Goal: Transaction & Acquisition: Purchase product/service

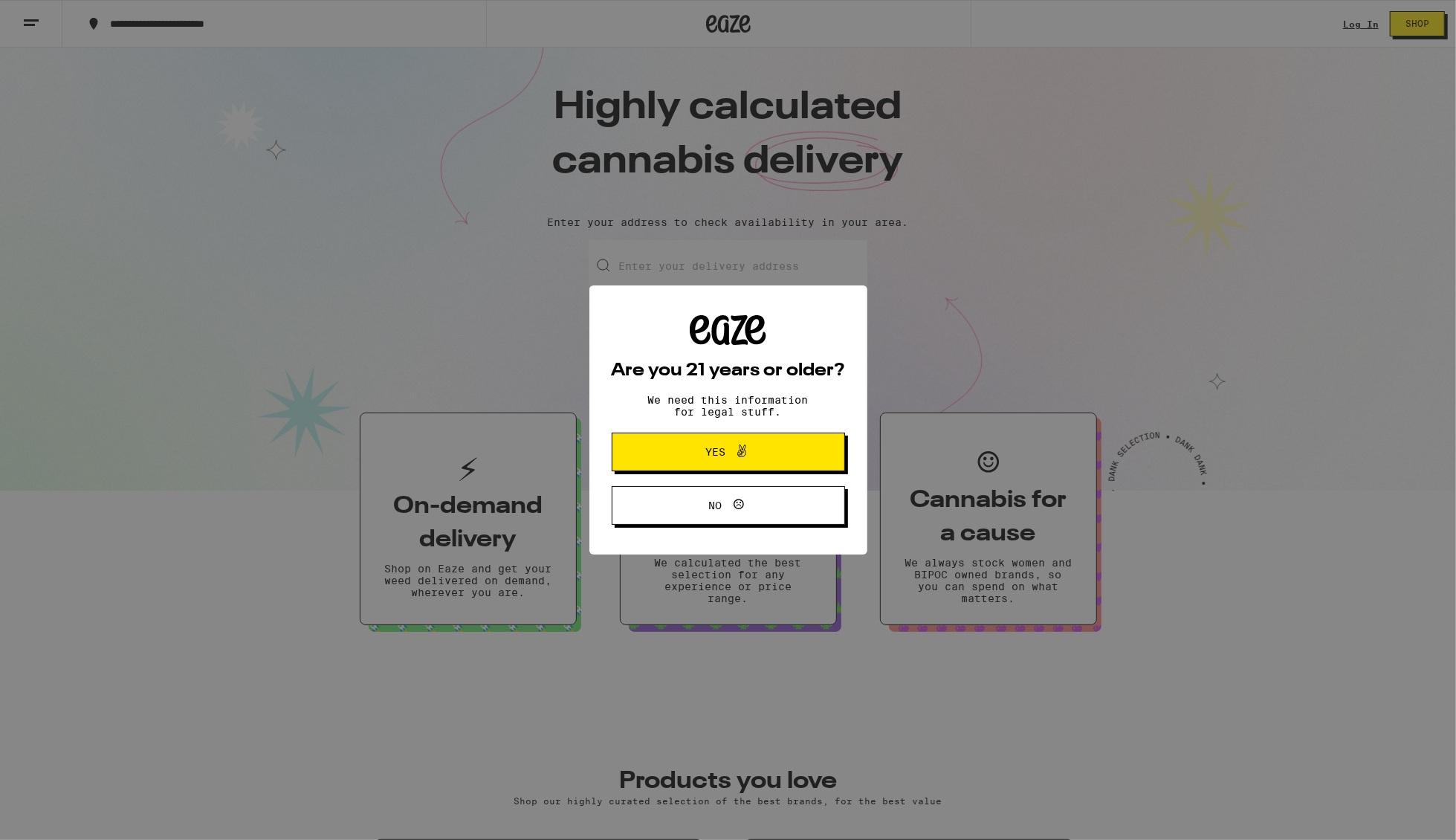
click at [775, 452] on span "Yes" at bounding box center [728, 452] width 113 height 19
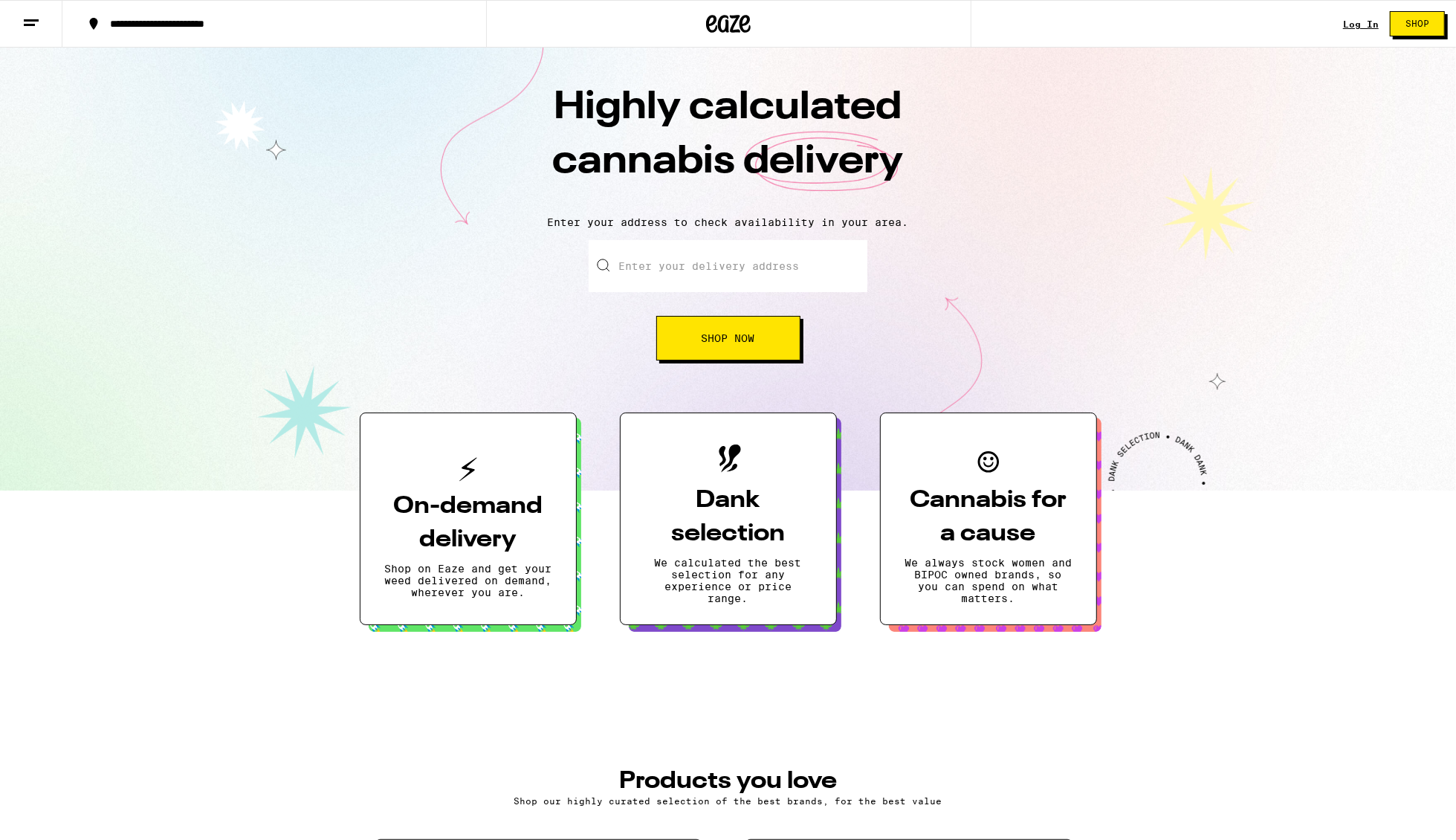
click at [713, 348] on button "Shop Now" at bounding box center [728, 337] width 144 height 44
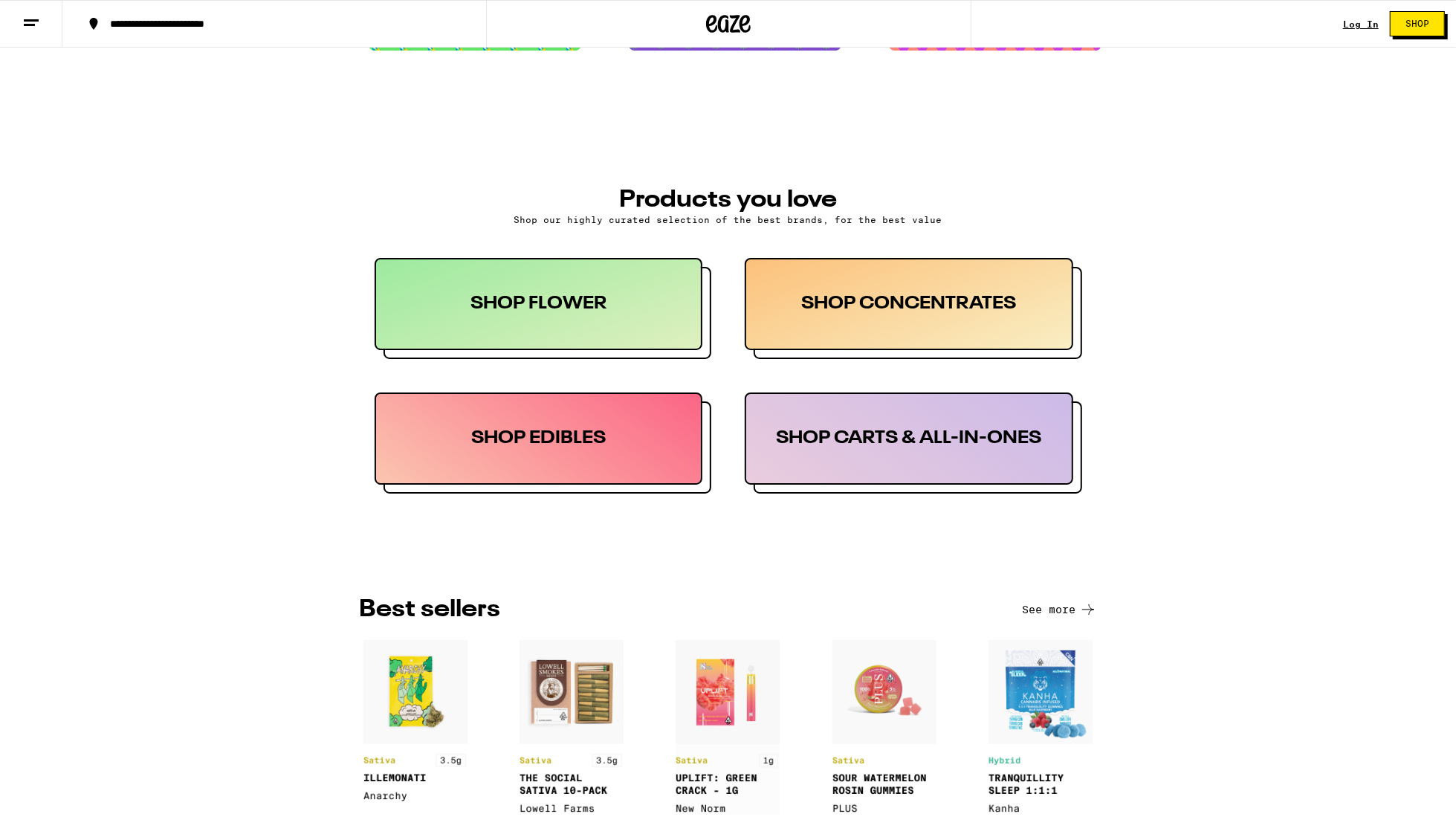
scroll to position [721, 0]
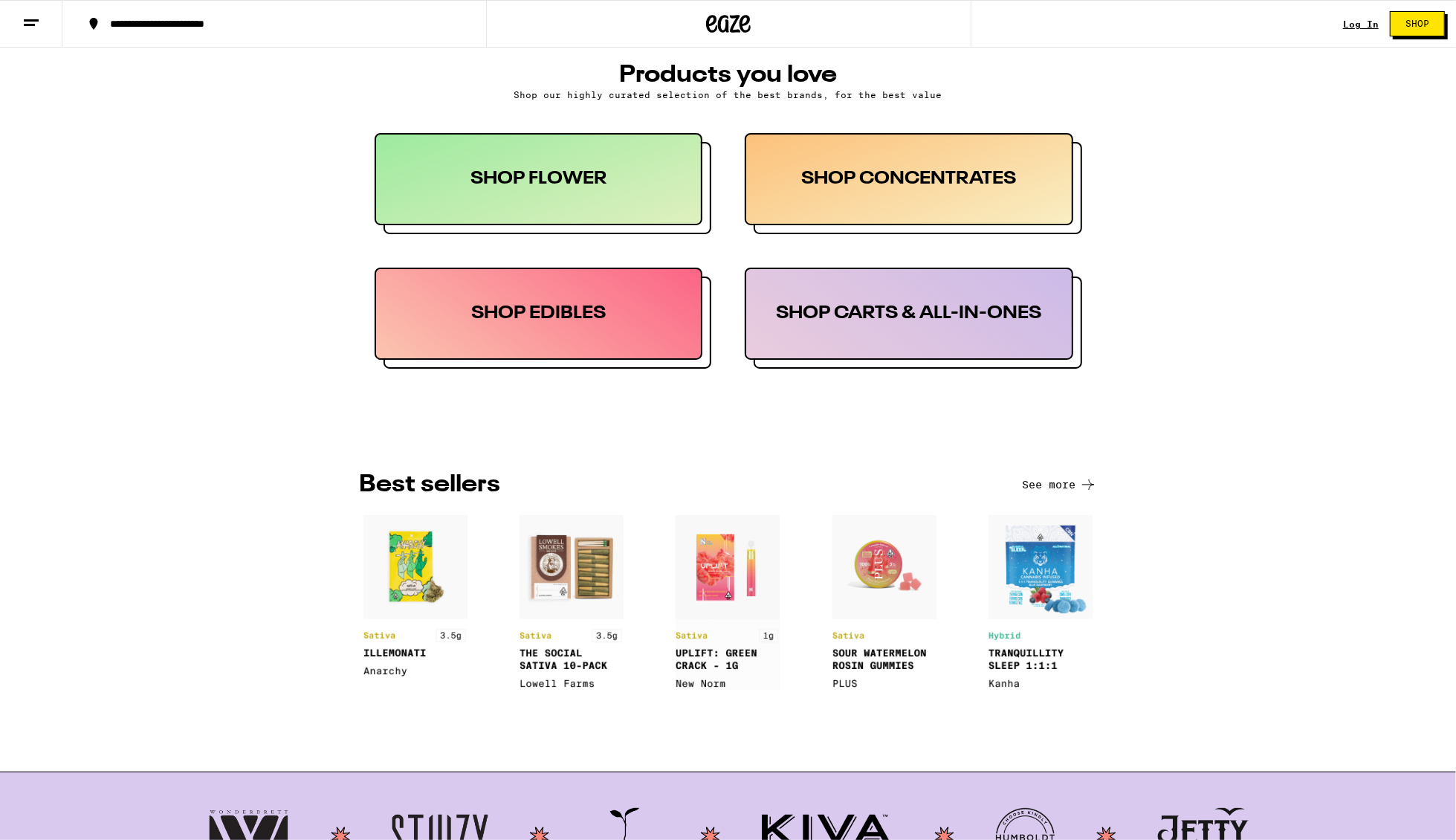
click at [878, 299] on div "SHOP CARTS & ALL-IN-ONES" at bounding box center [909, 314] width 329 height 92
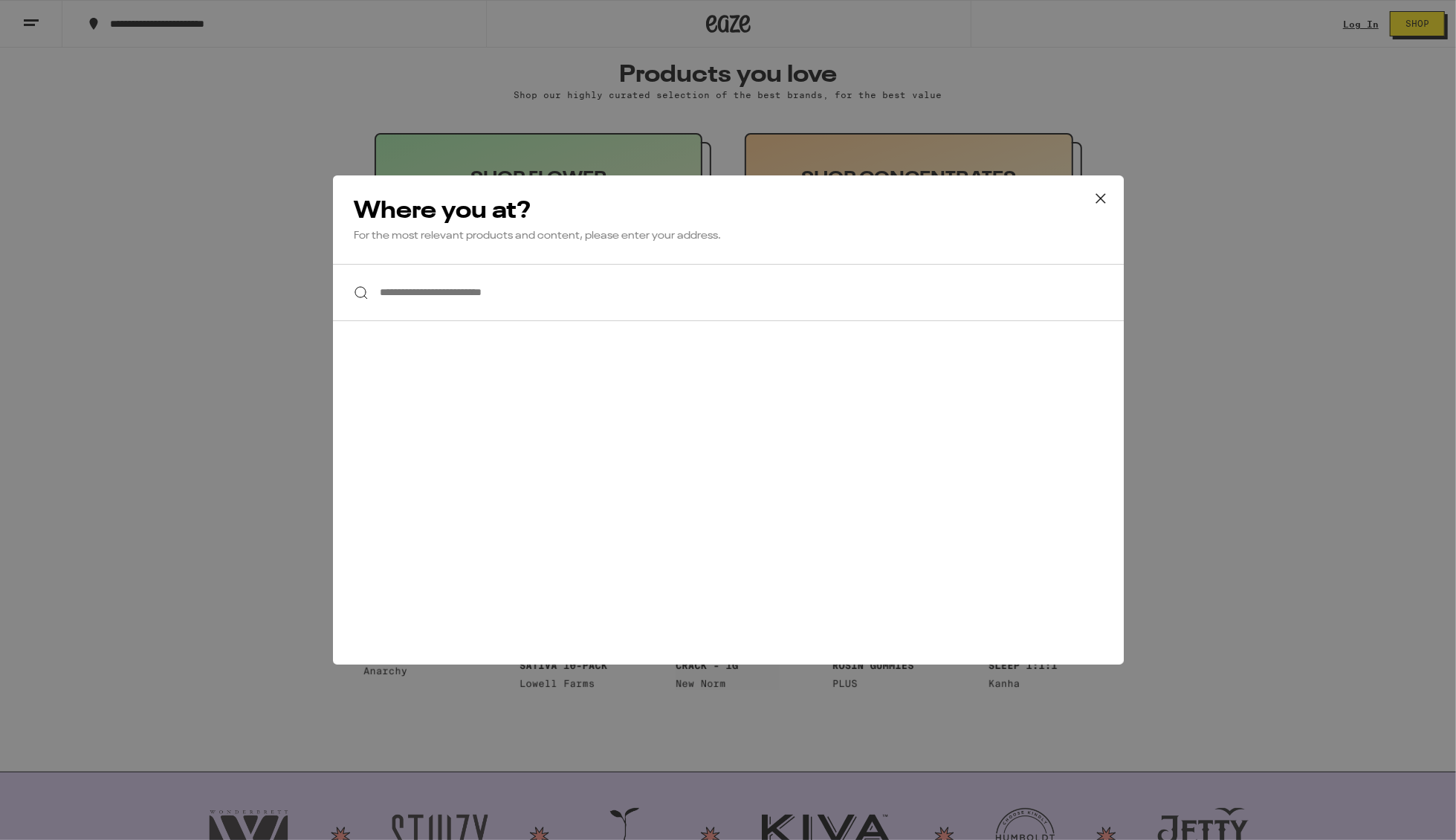
click at [1100, 195] on icon at bounding box center [1101, 199] width 23 height 23
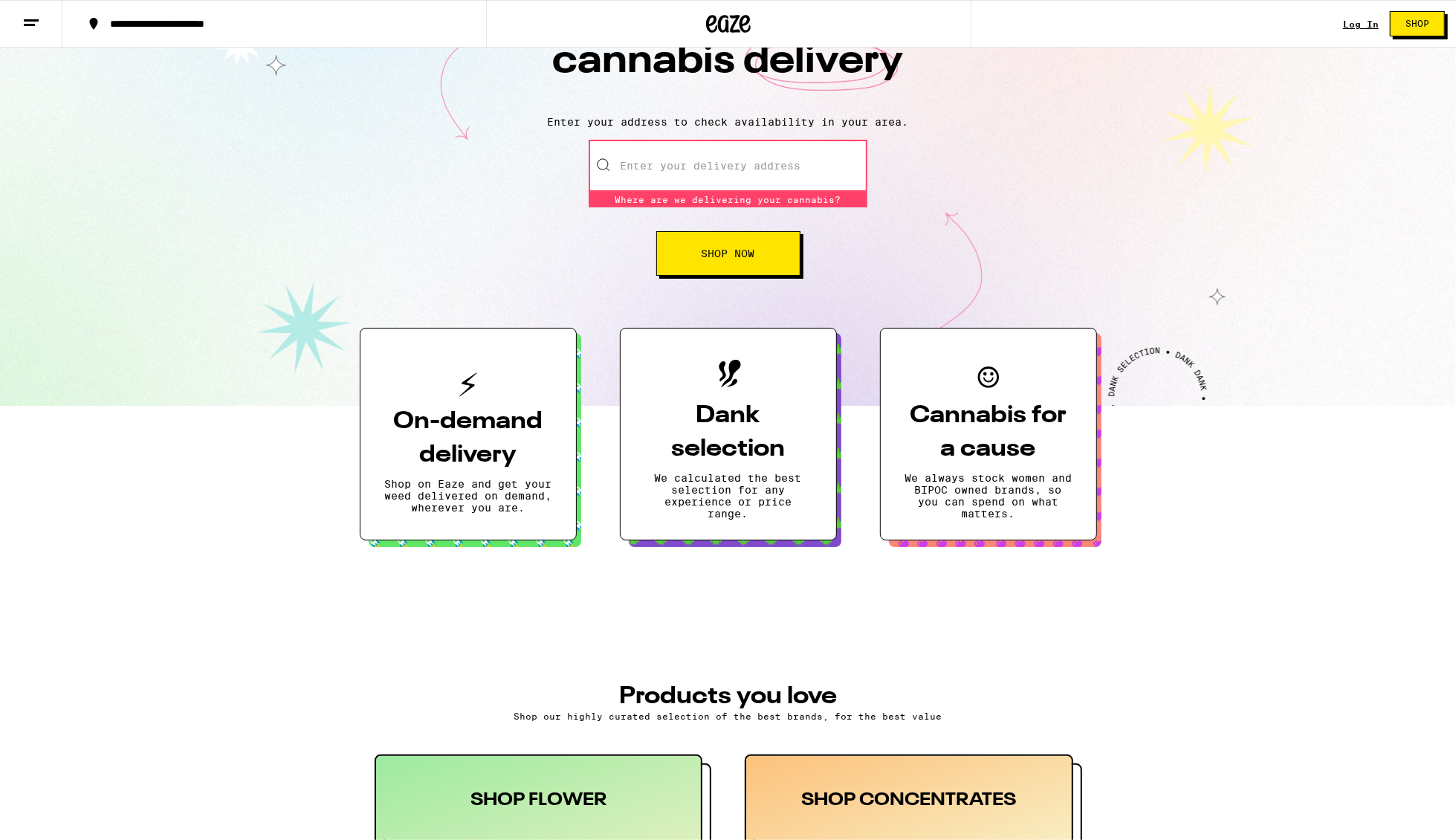
scroll to position [0, 0]
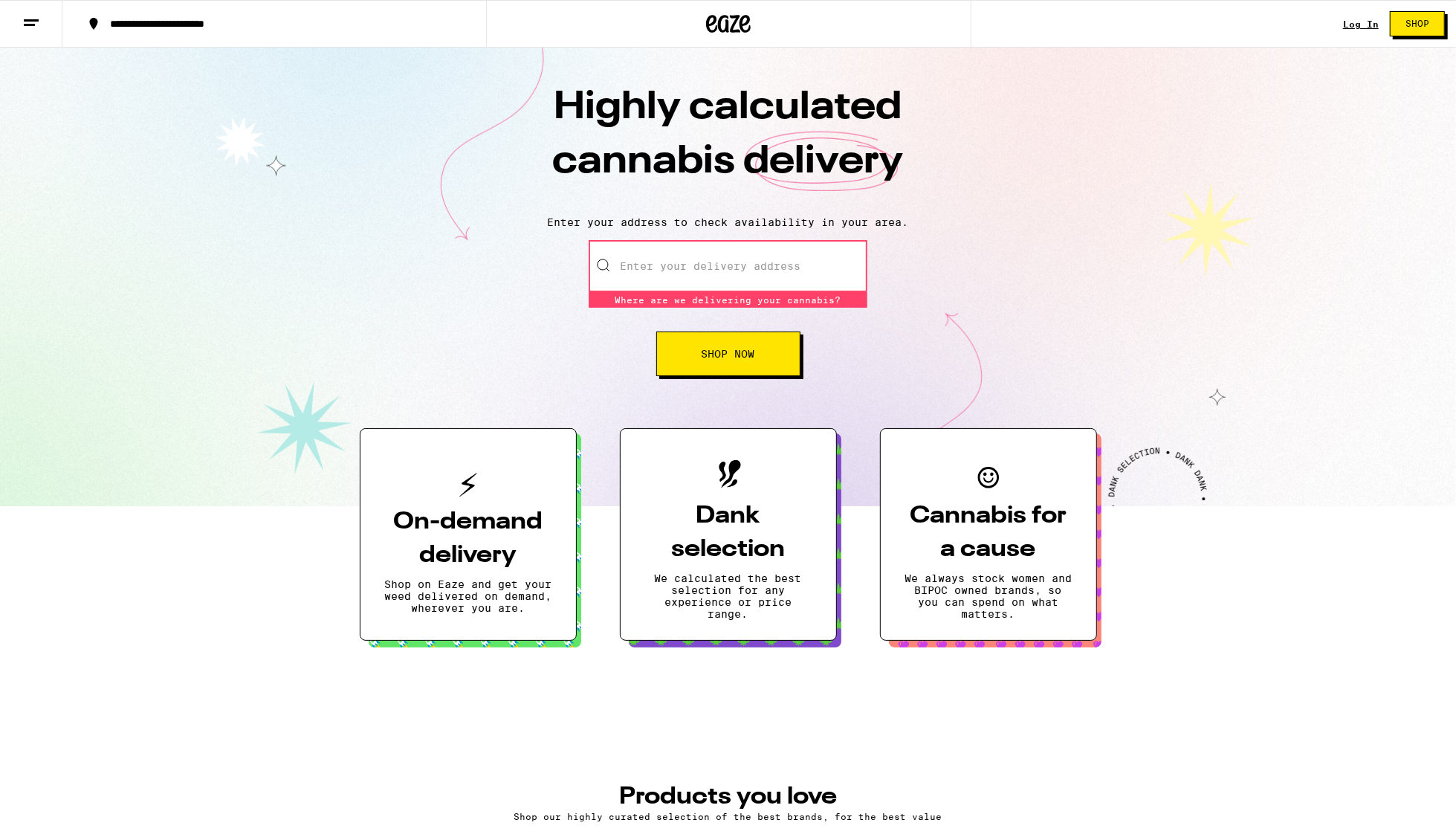
click at [728, 253] on input "Enter your delivery address" at bounding box center [728, 266] width 278 height 52
click at [730, 266] on input "Enter your delivery address" at bounding box center [728, 266] width 278 height 52
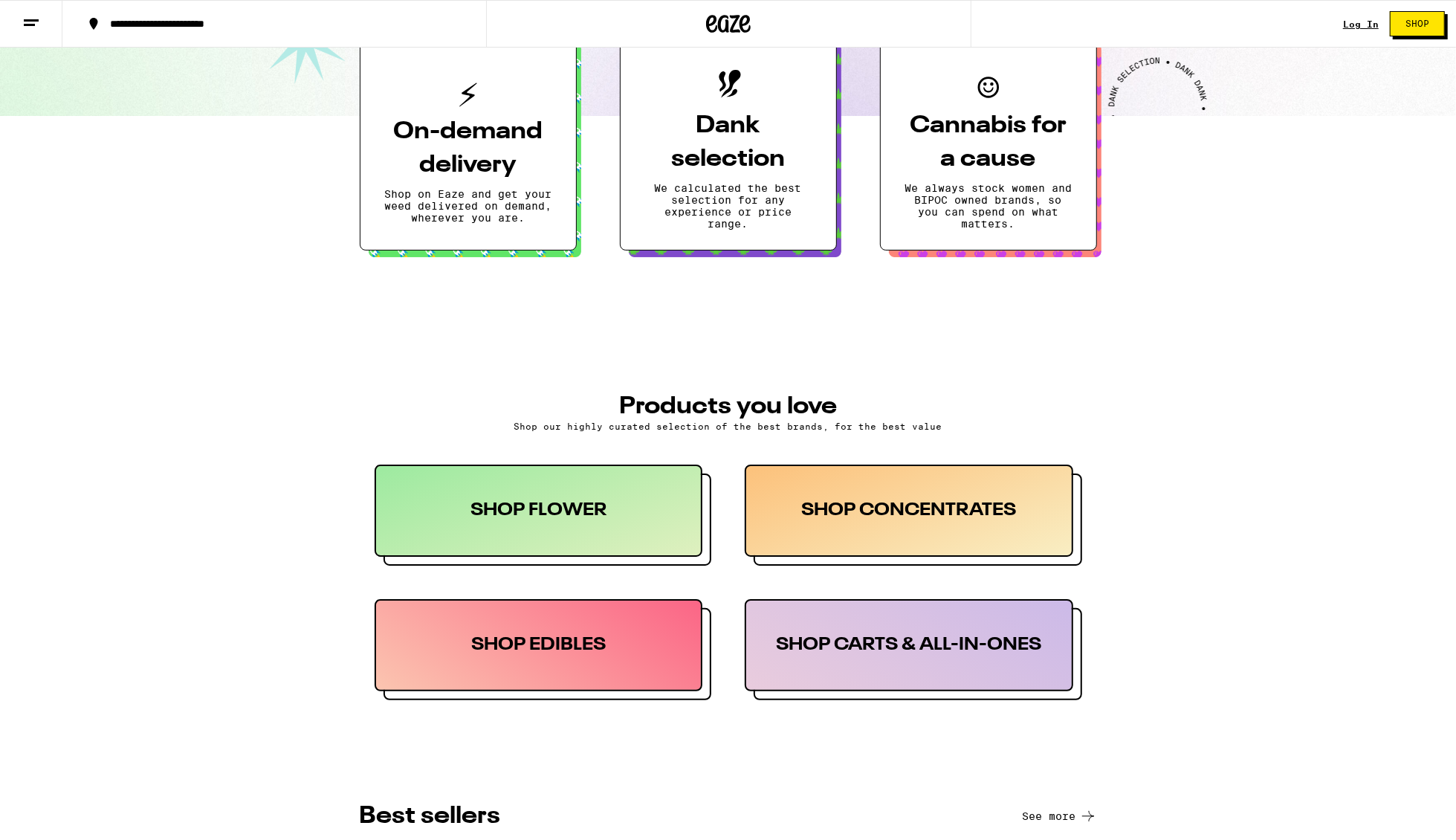
scroll to position [441, 0]
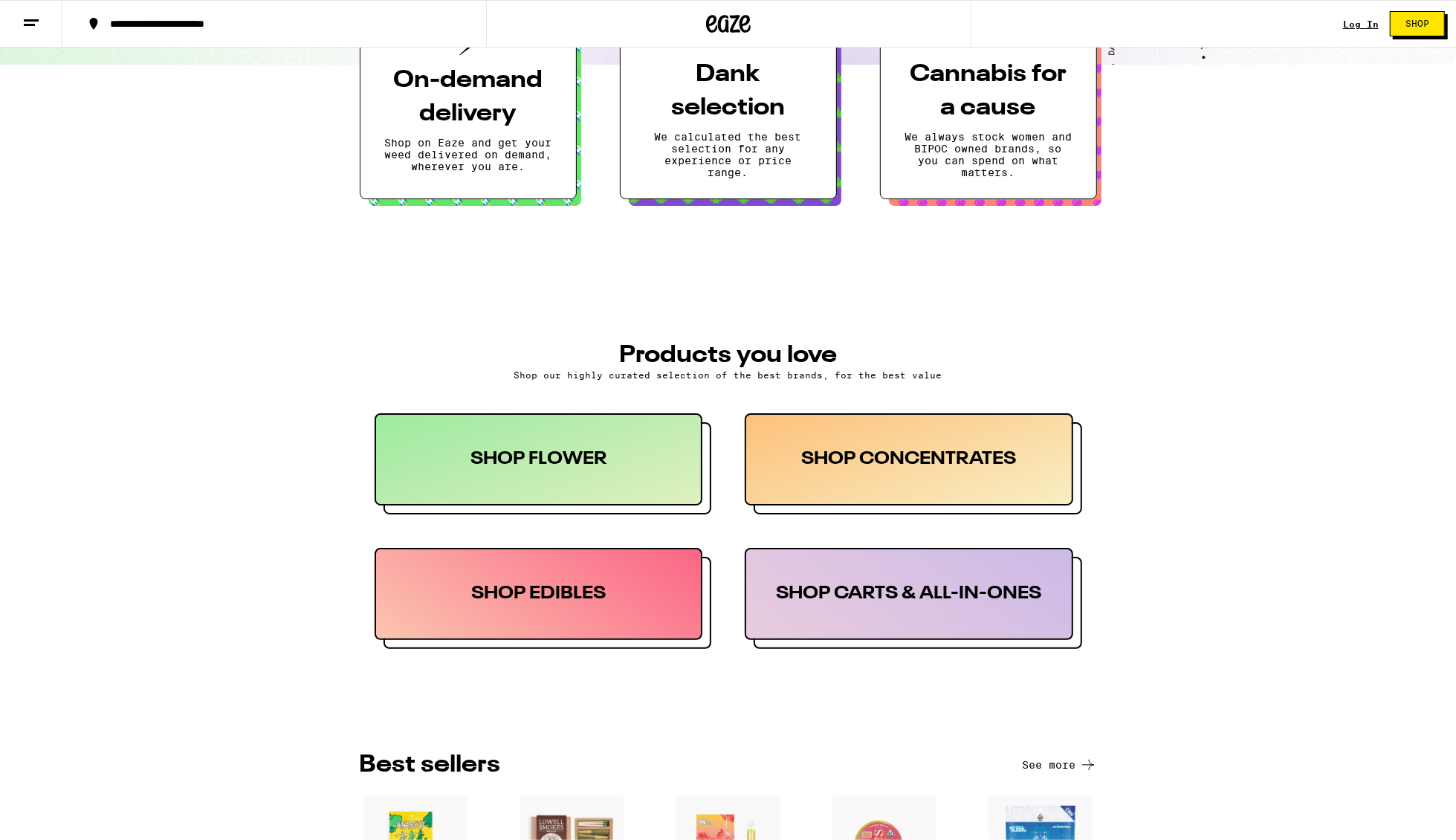
click at [885, 627] on div "SHOP CARTS & ALL-IN-ONES" at bounding box center [909, 594] width 329 height 92
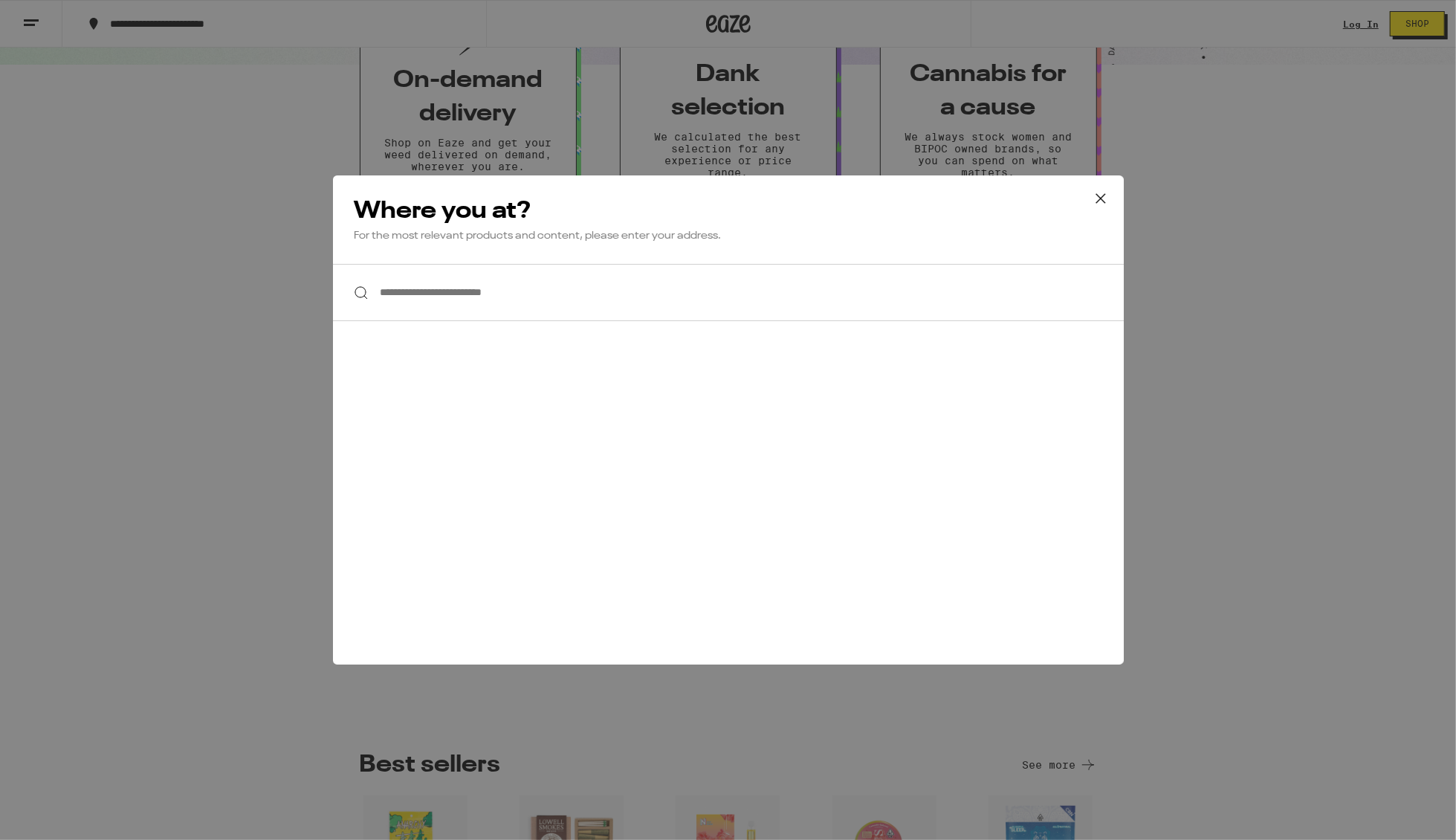
click at [506, 284] on input "**********" at bounding box center [728, 292] width 791 height 57
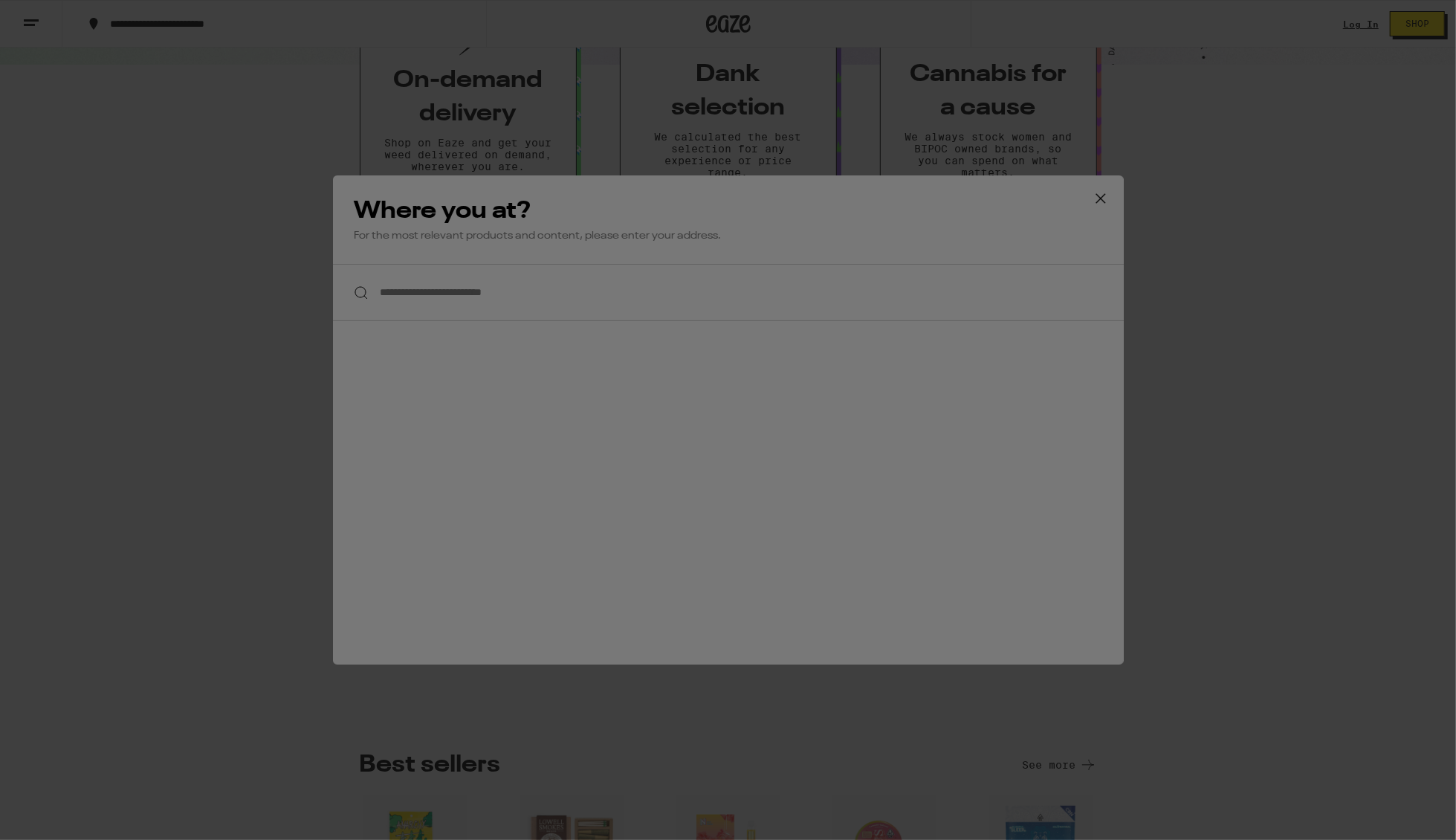
scroll to position [0, 0]
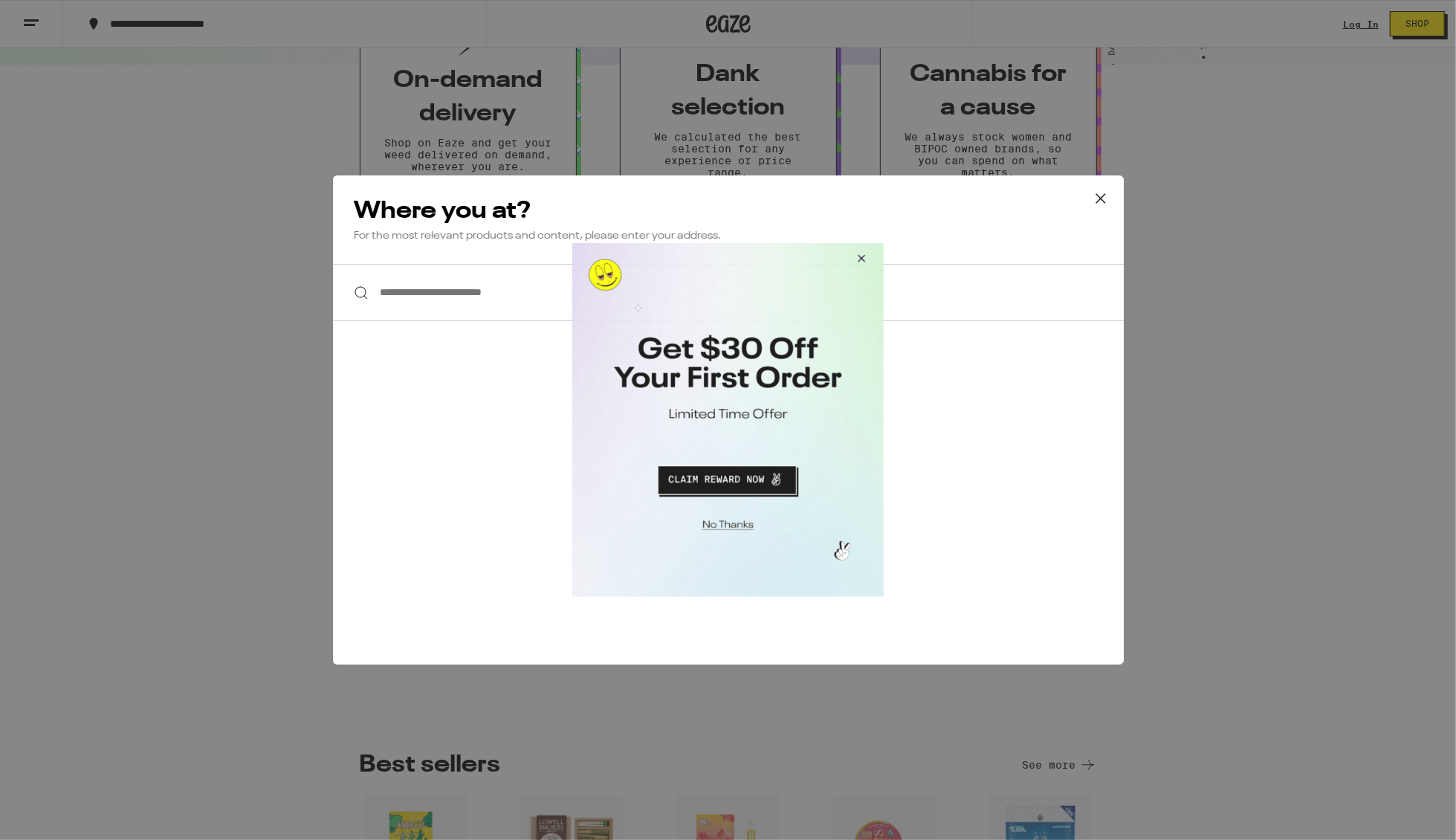
click at [860, 260] on button "Close Modal" at bounding box center [859, 259] width 40 height 36
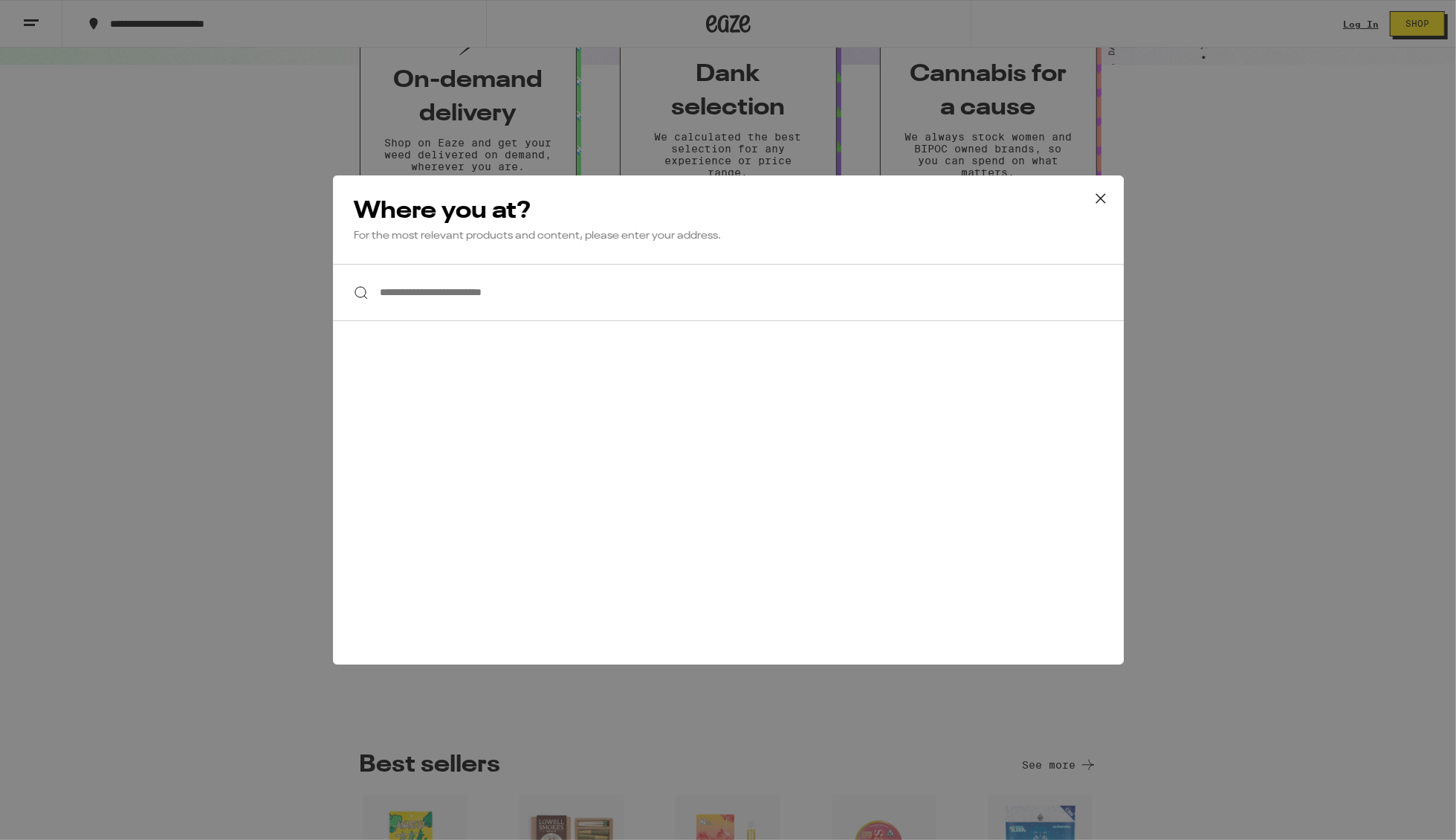
click at [648, 278] on input "**********" at bounding box center [728, 292] width 791 height 57
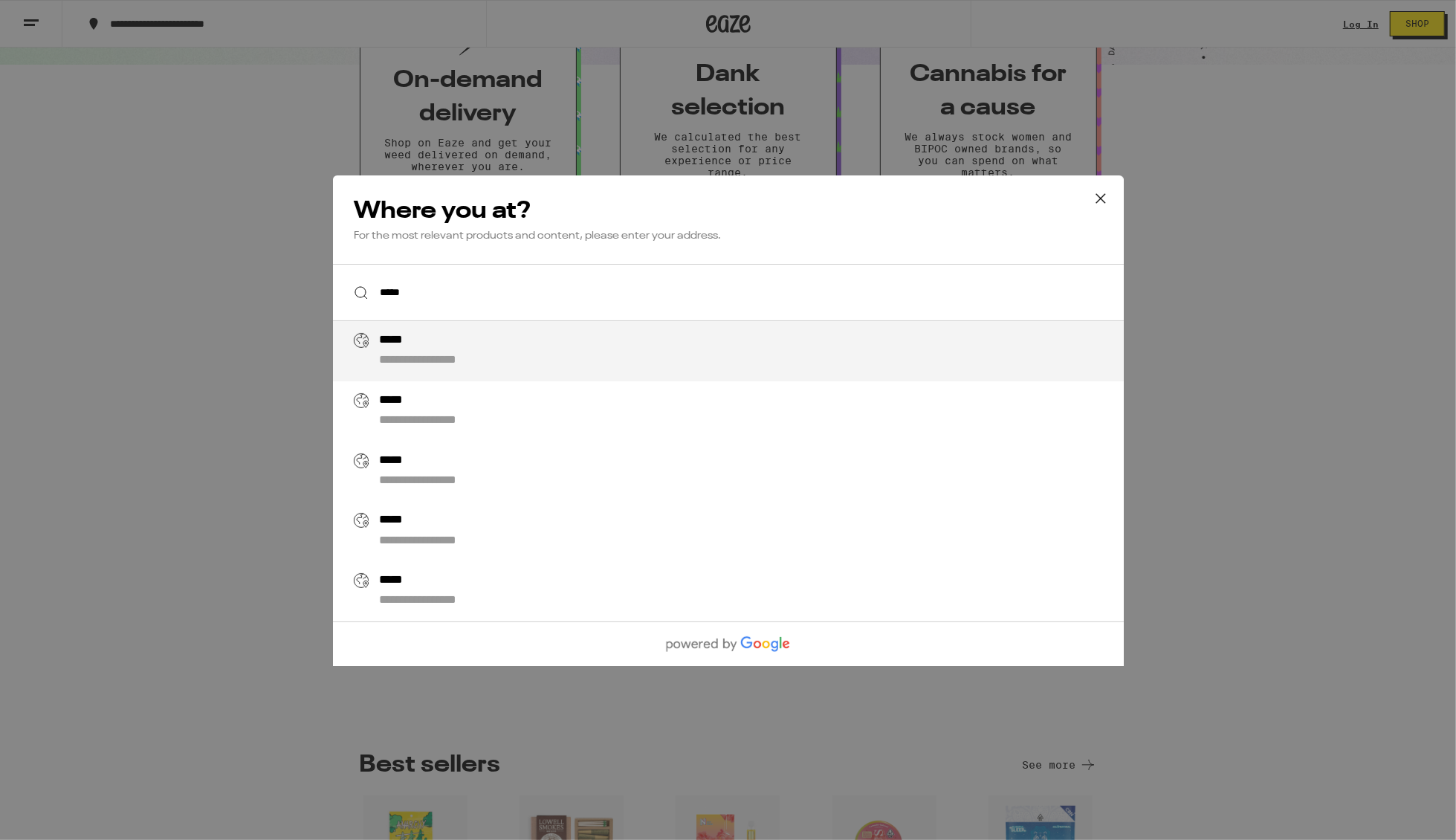
type input "**********"
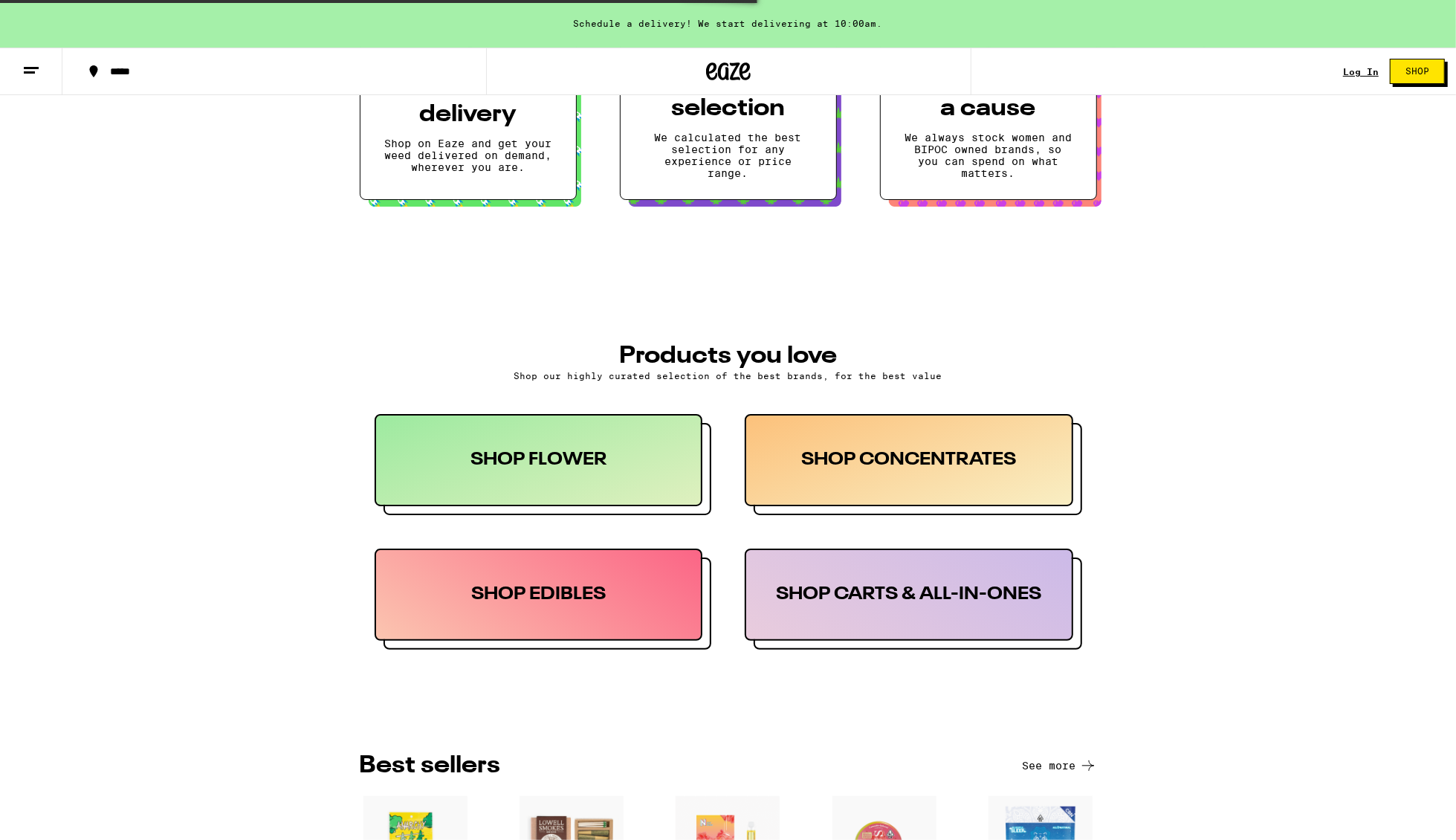
scroll to position [485, 0]
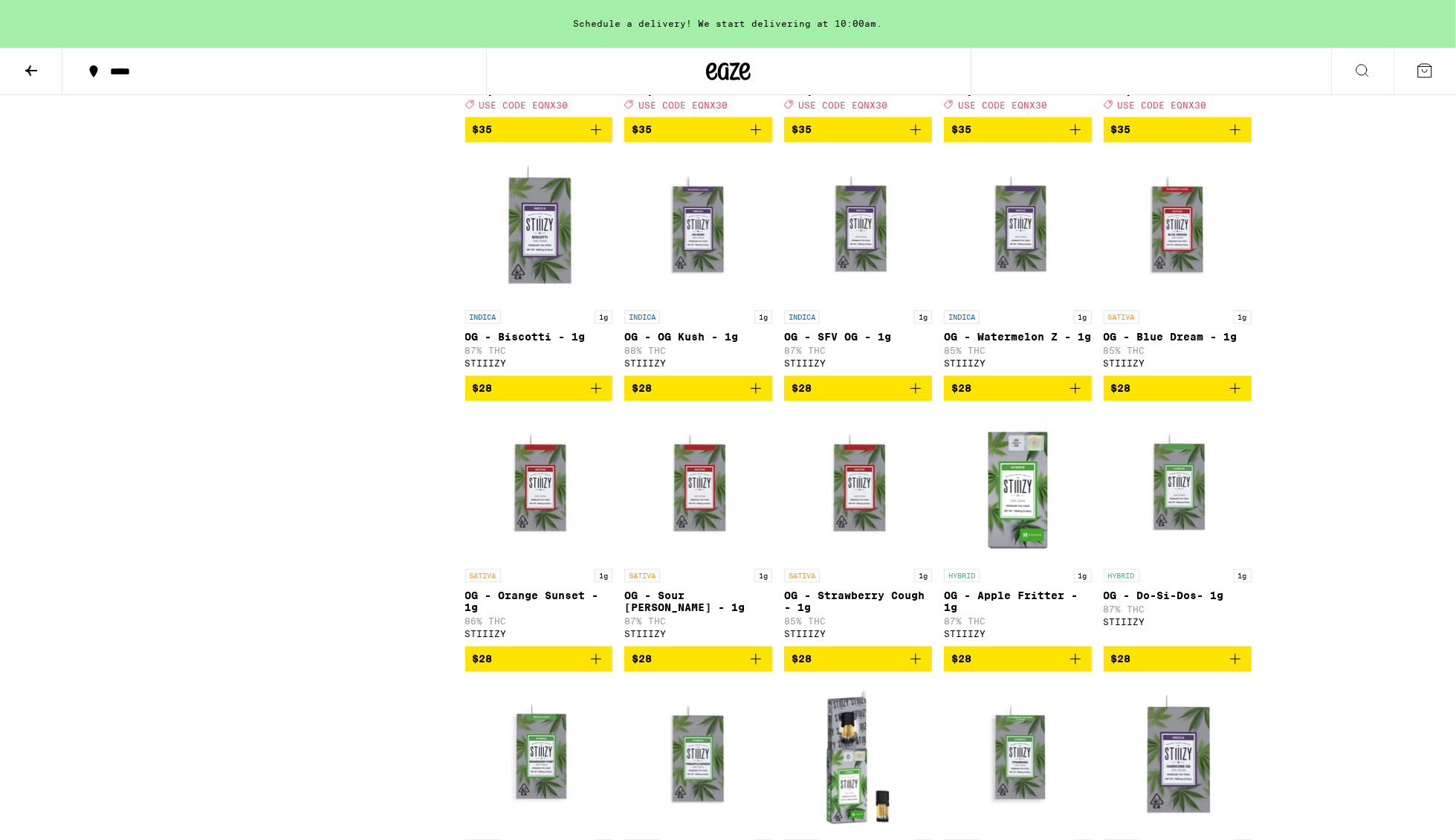
scroll to position [3047, 0]
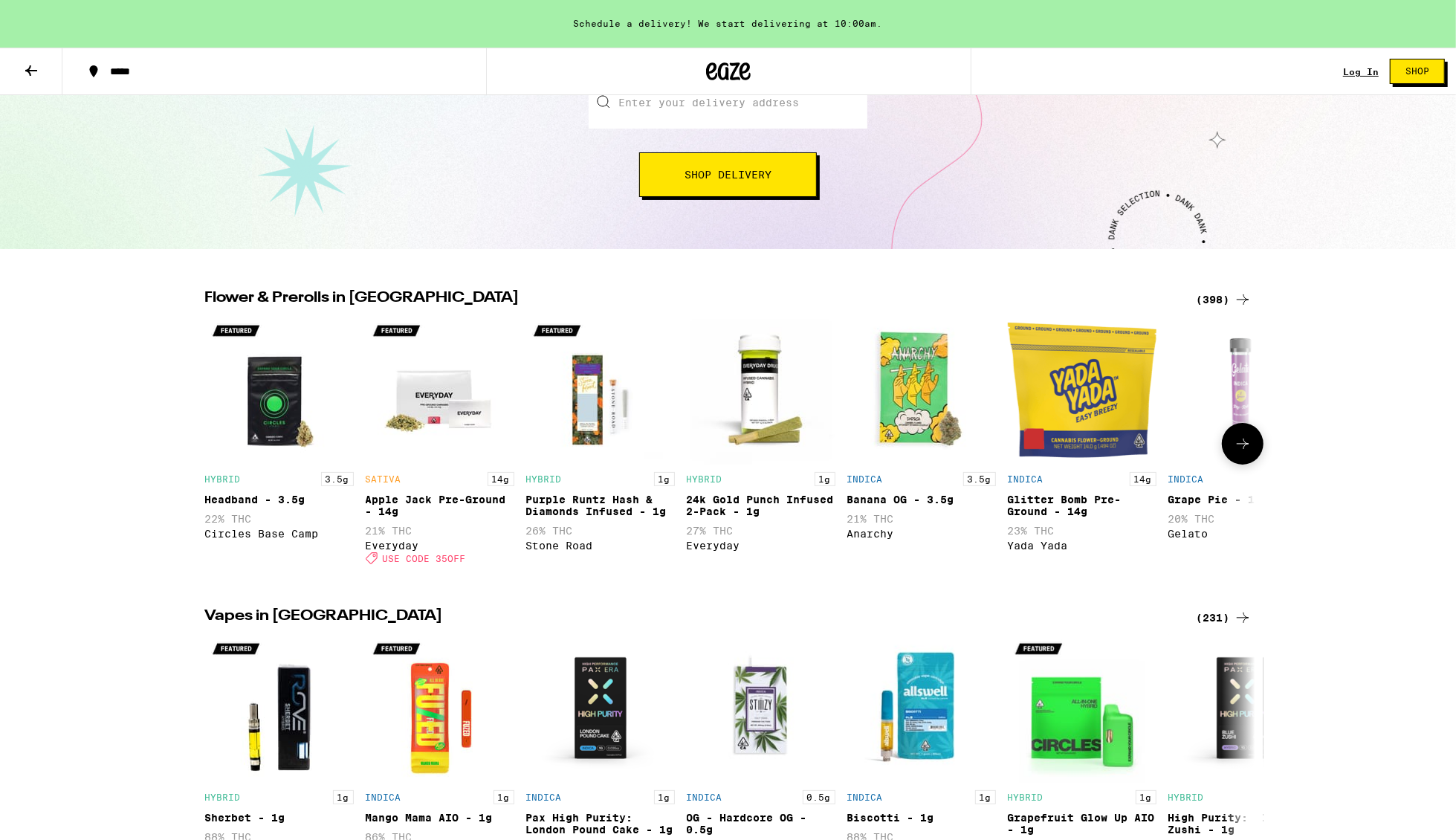
scroll to position [227, 0]
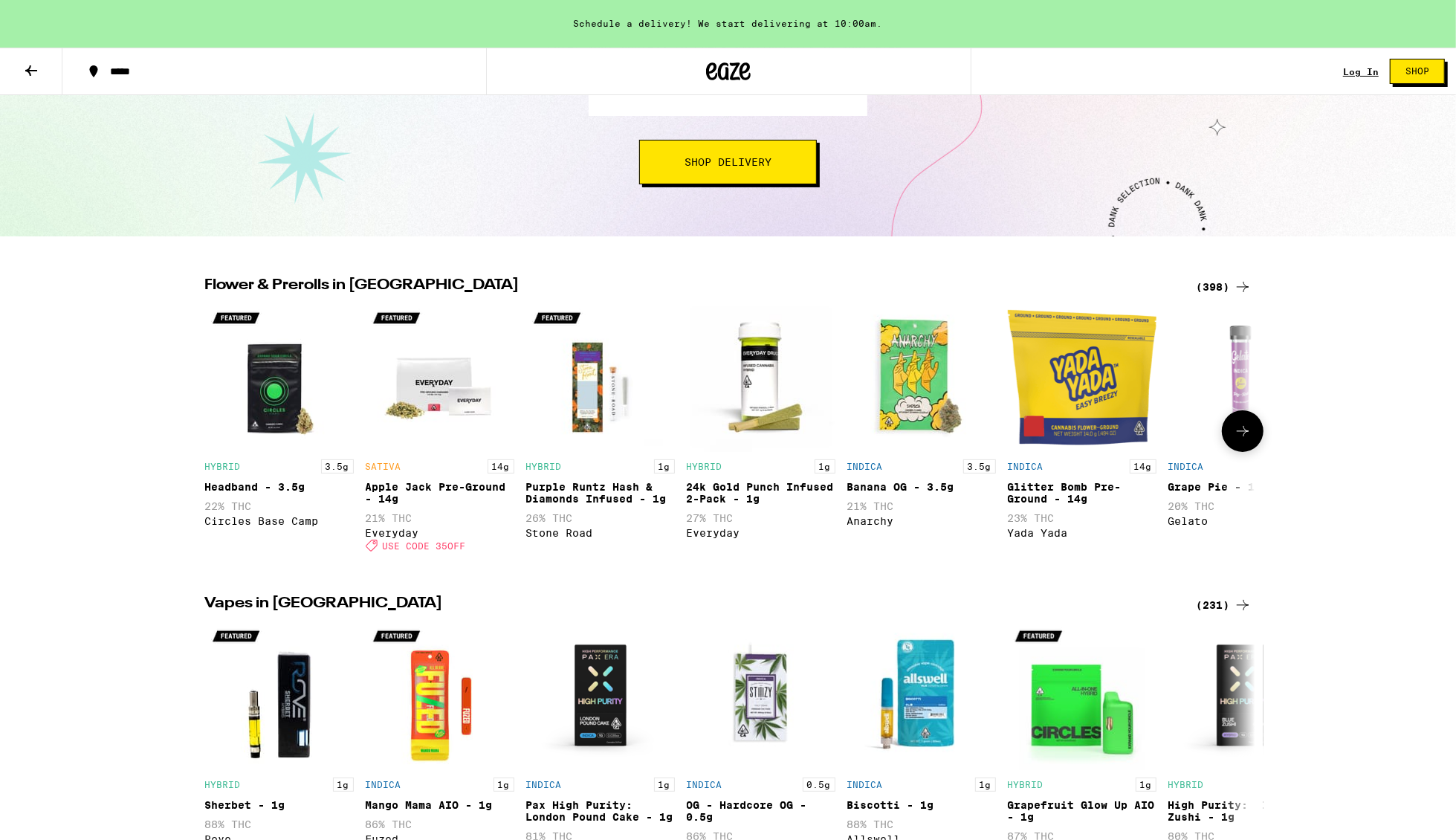
click at [1185, 482] on div "INDICA 1g Grape Pie - 1g 20% THC Gelato" at bounding box center [1243, 505] width 148 height 92
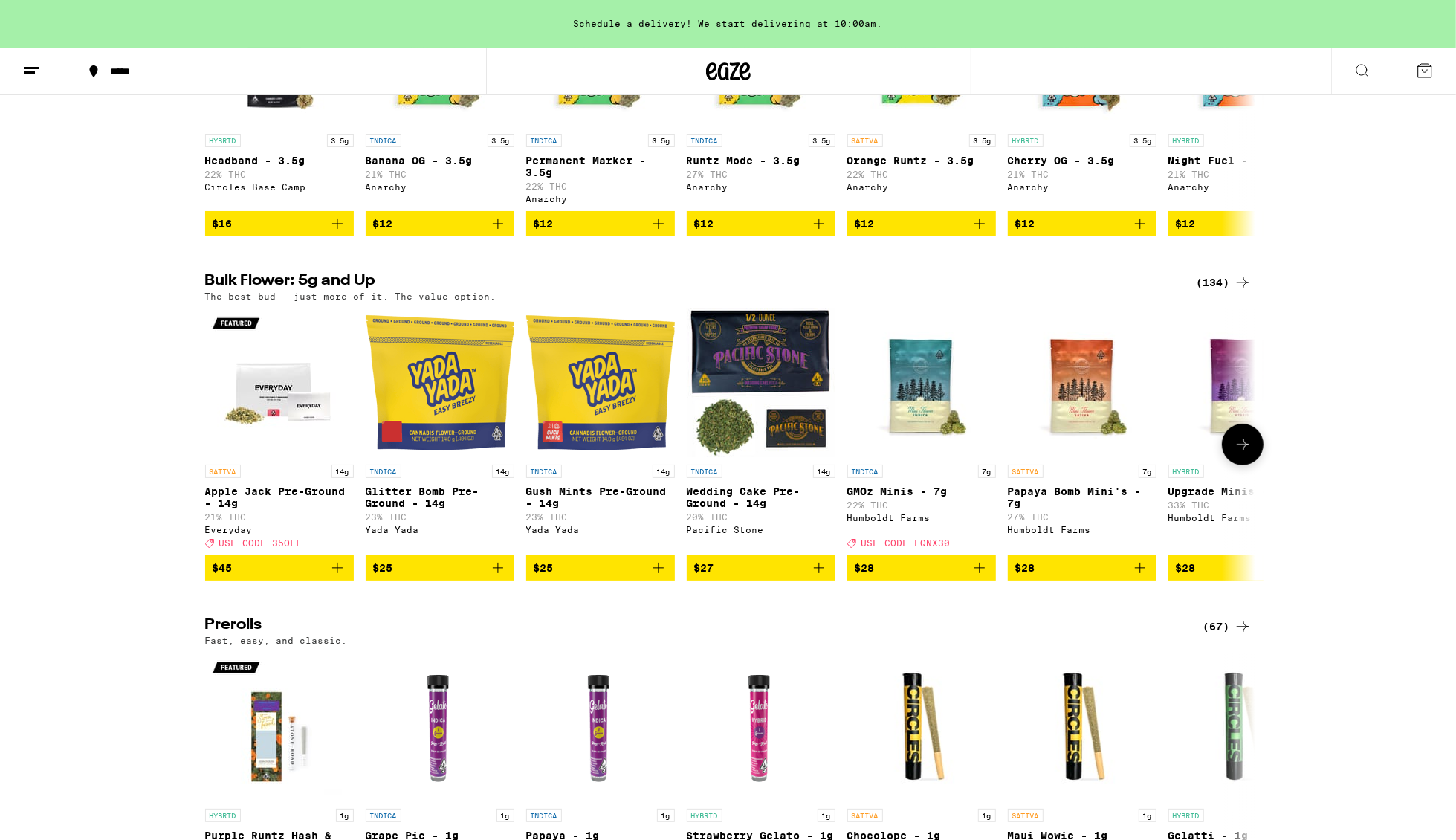
scroll to position [306, 0]
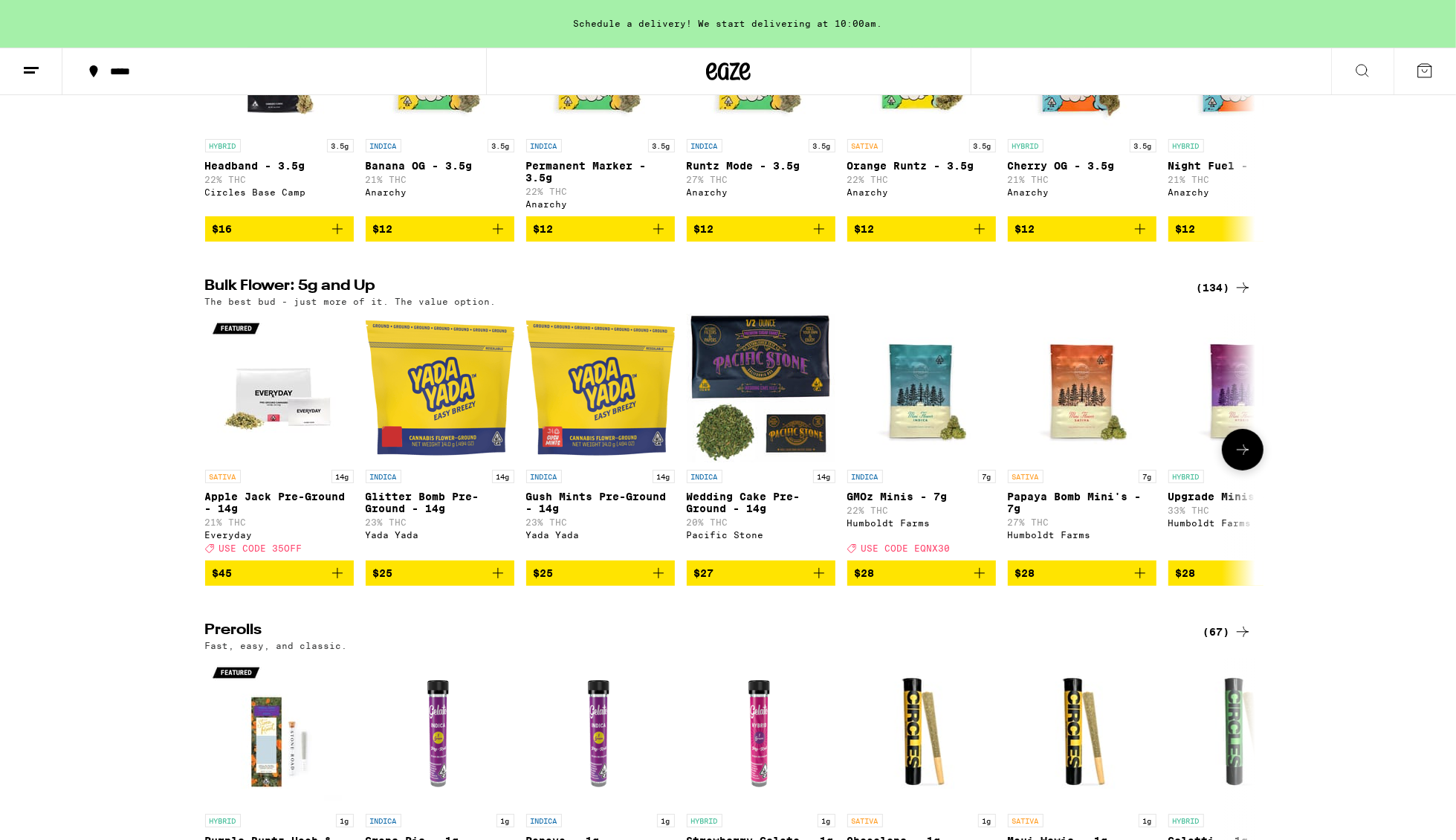
click at [1241, 459] on icon at bounding box center [1243, 449] width 18 height 18
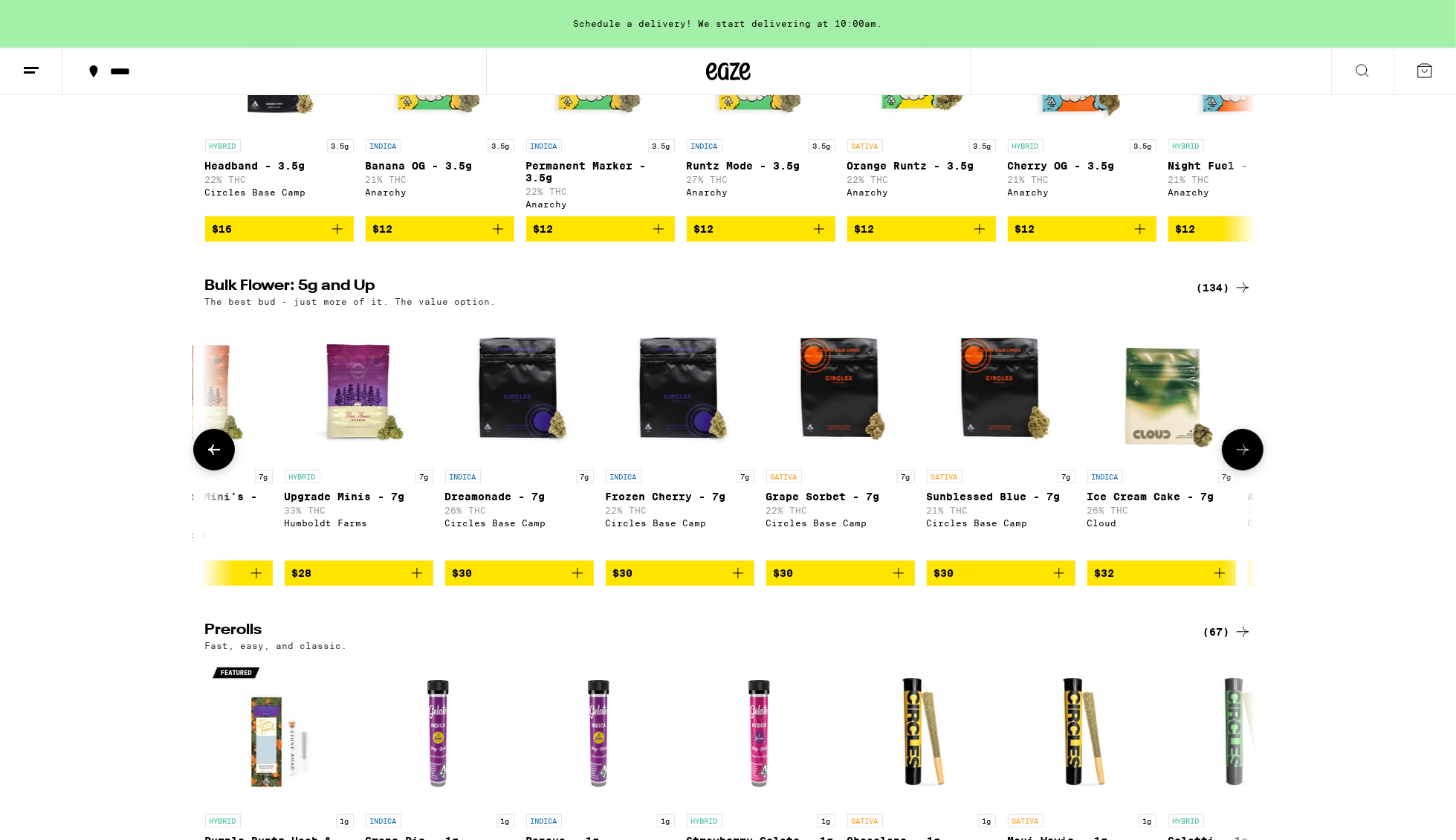
click at [1241, 459] on icon at bounding box center [1243, 449] width 18 height 18
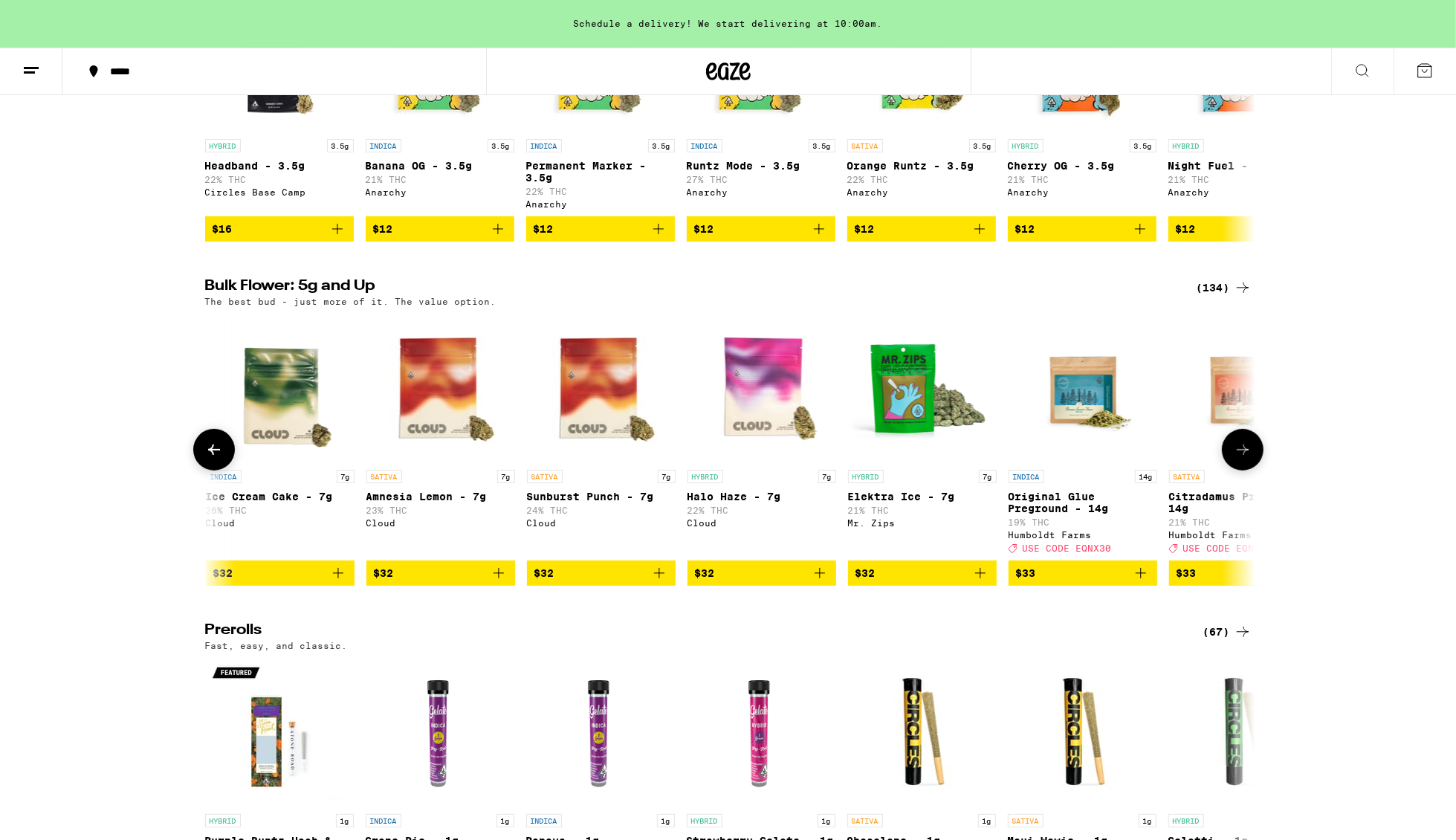
scroll to position [0, 1769]
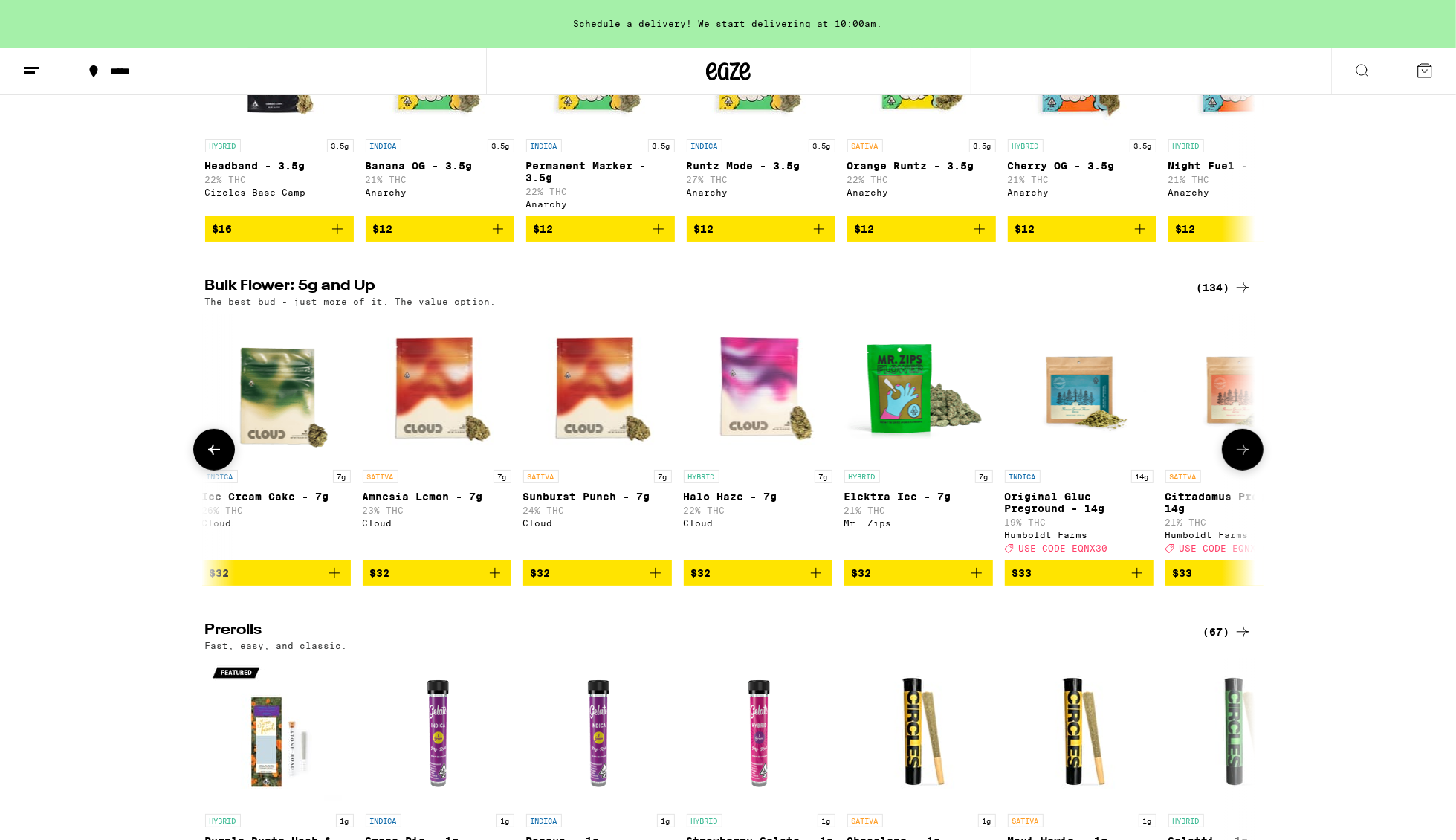
click at [1241, 459] on icon at bounding box center [1243, 449] width 18 height 18
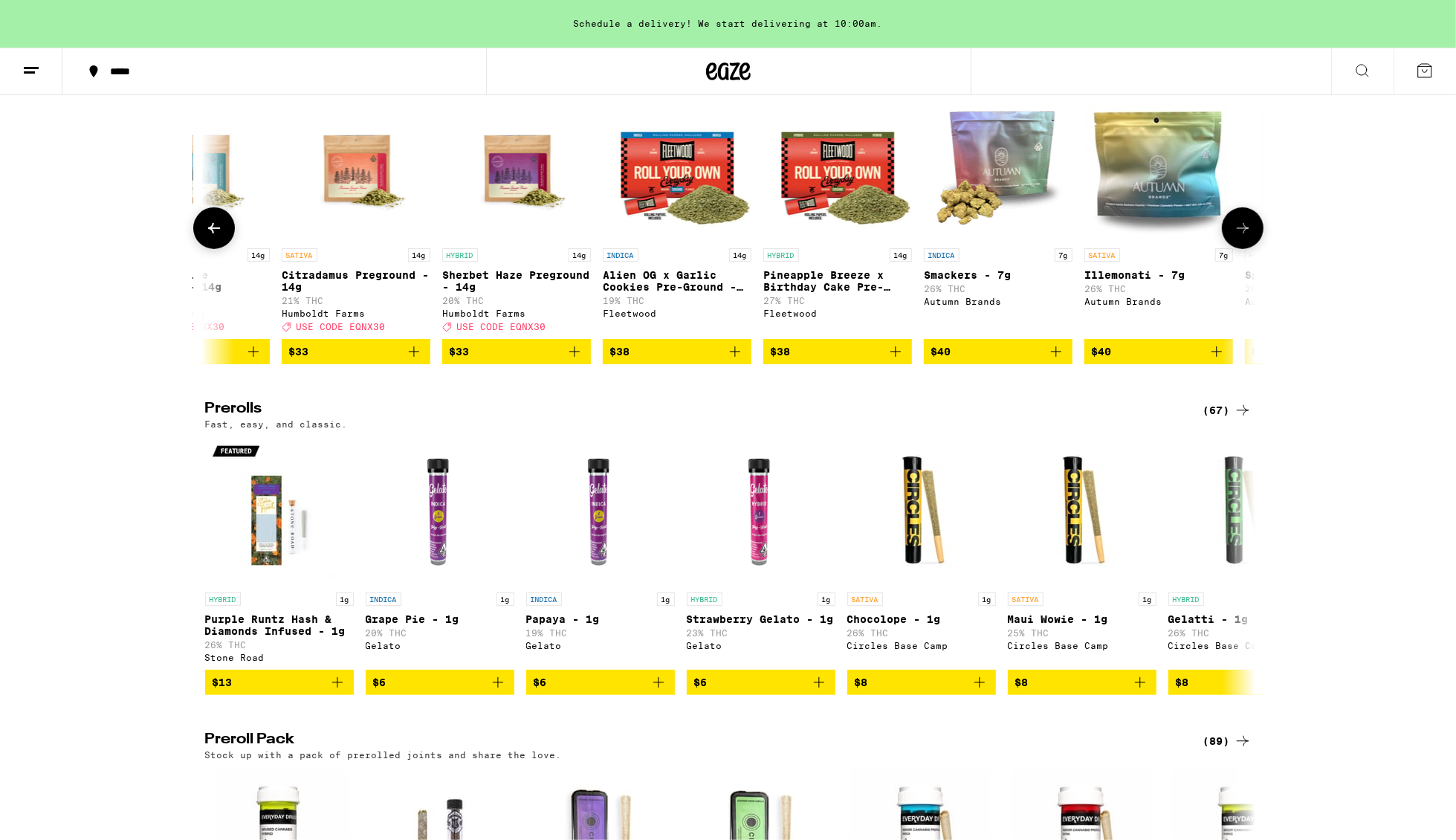
scroll to position [627, 0]
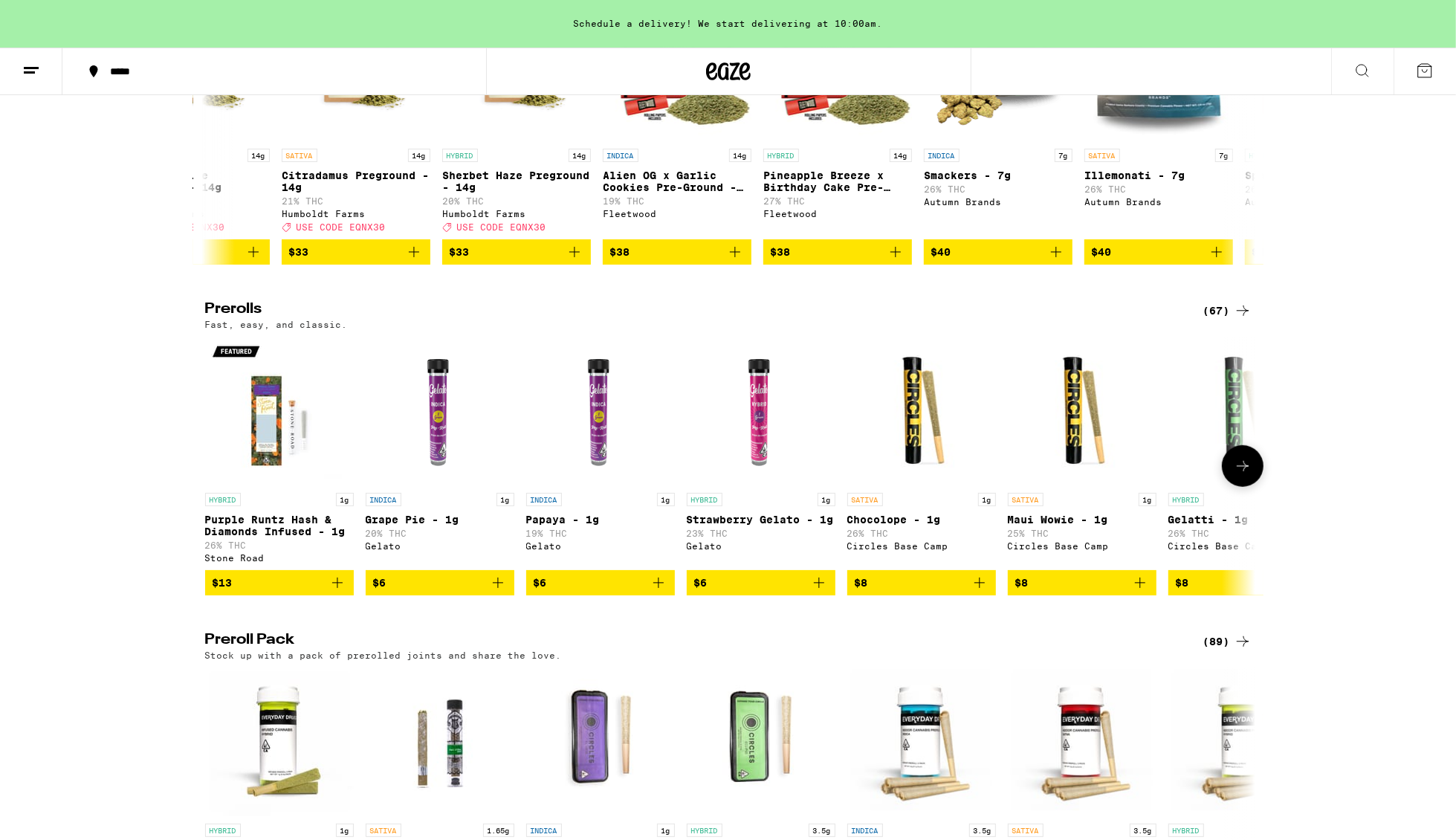
click at [1242, 486] on button at bounding box center [1243, 466] width 42 height 42
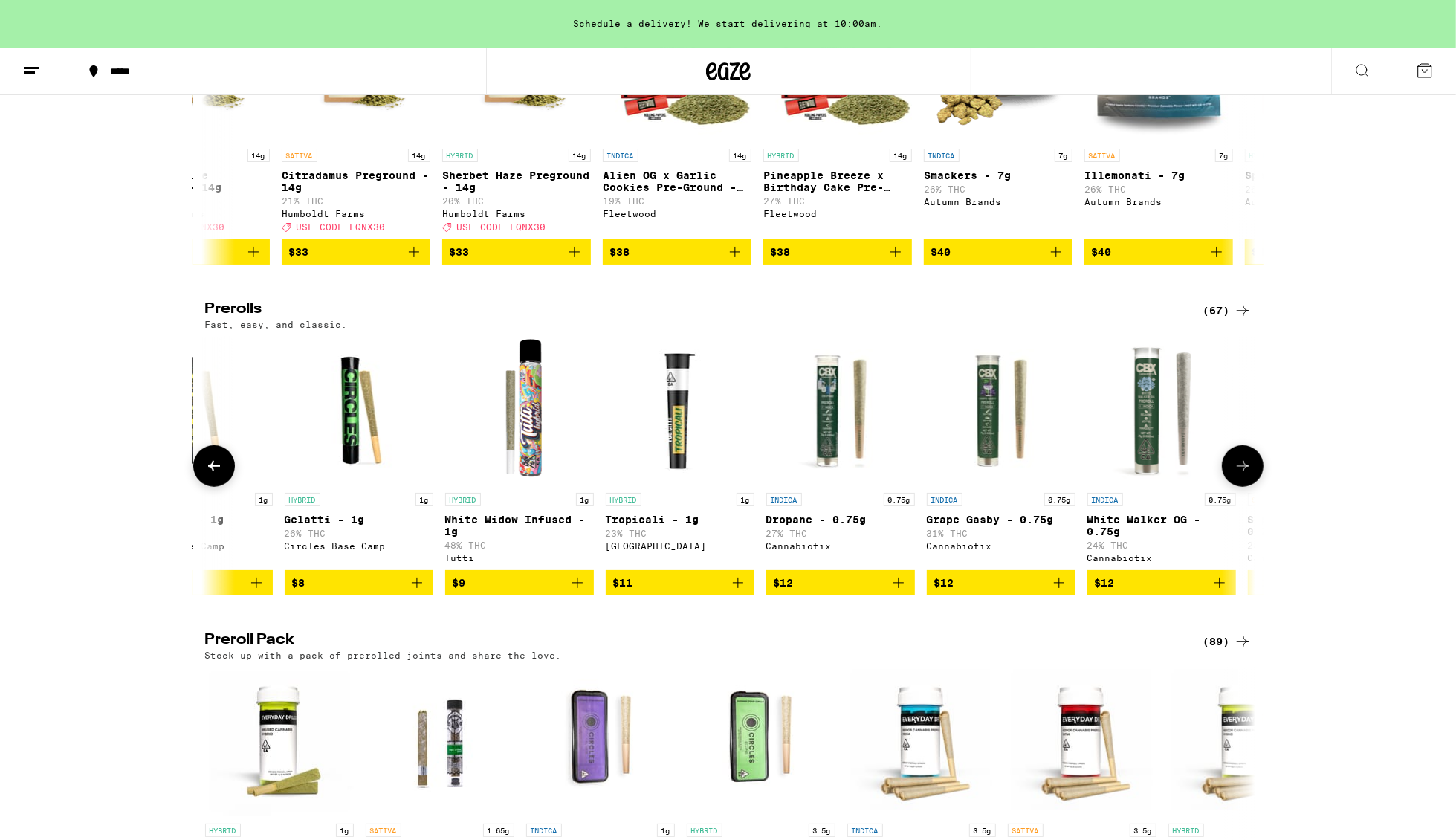
scroll to position [0, 884]
click at [1242, 486] on button at bounding box center [1243, 466] width 42 height 42
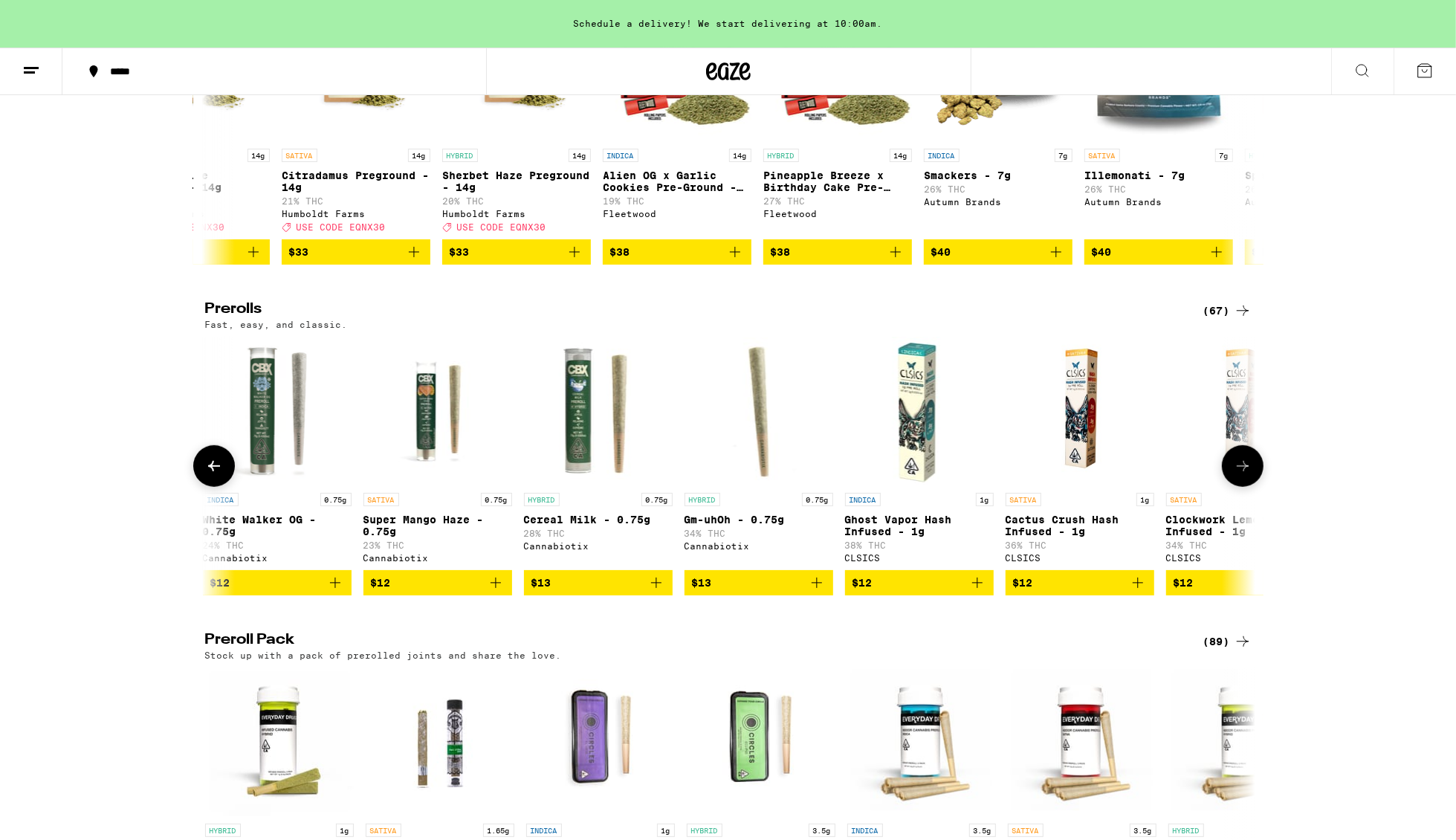
scroll to position [0, 1769]
click at [1242, 486] on button at bounding box center [1243, 466] width 42 height 42
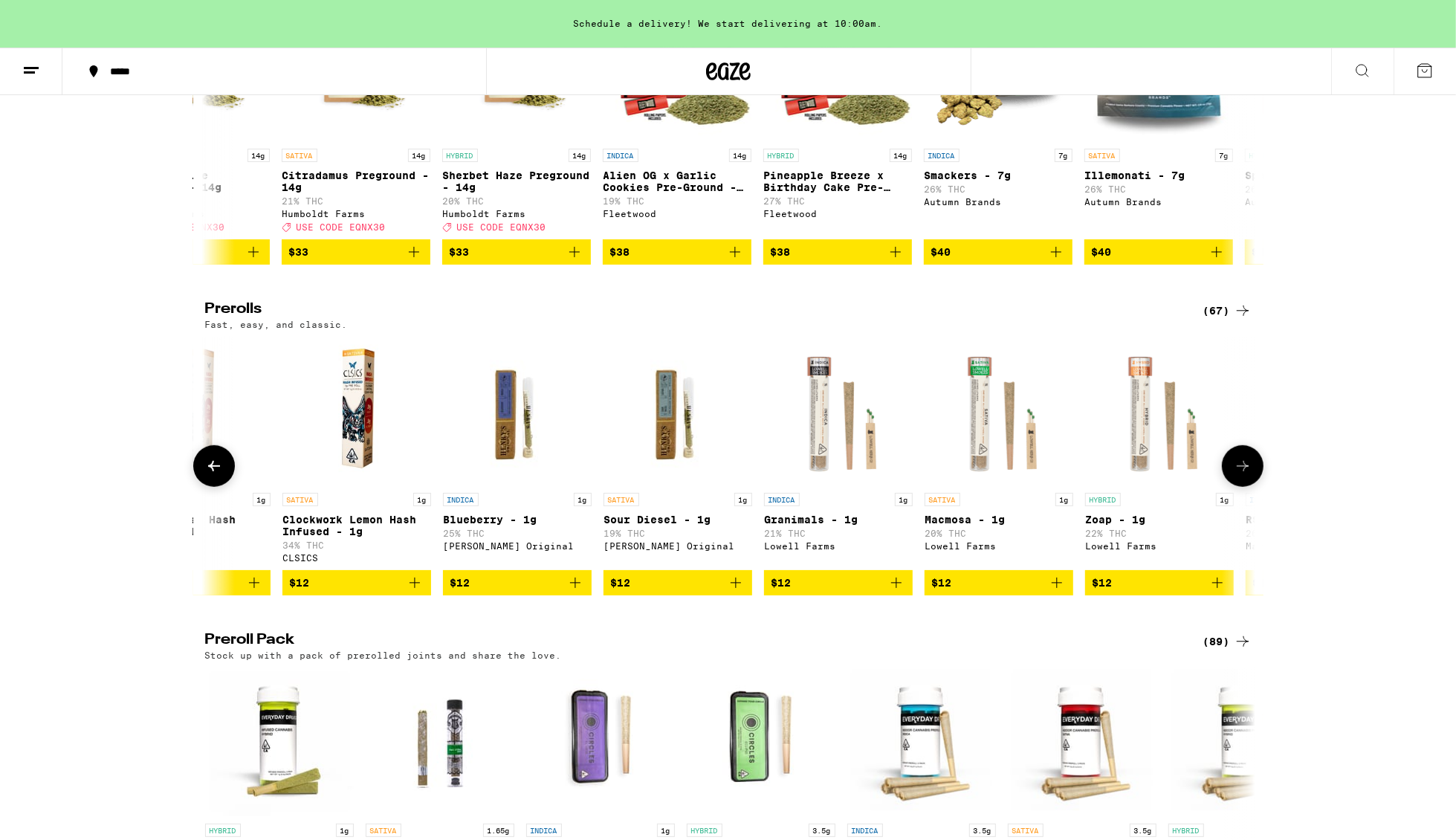
scroll to position [0, 2653]
click at [1242, 486] on button at bounding box center [1243, 466] width 42 height 42
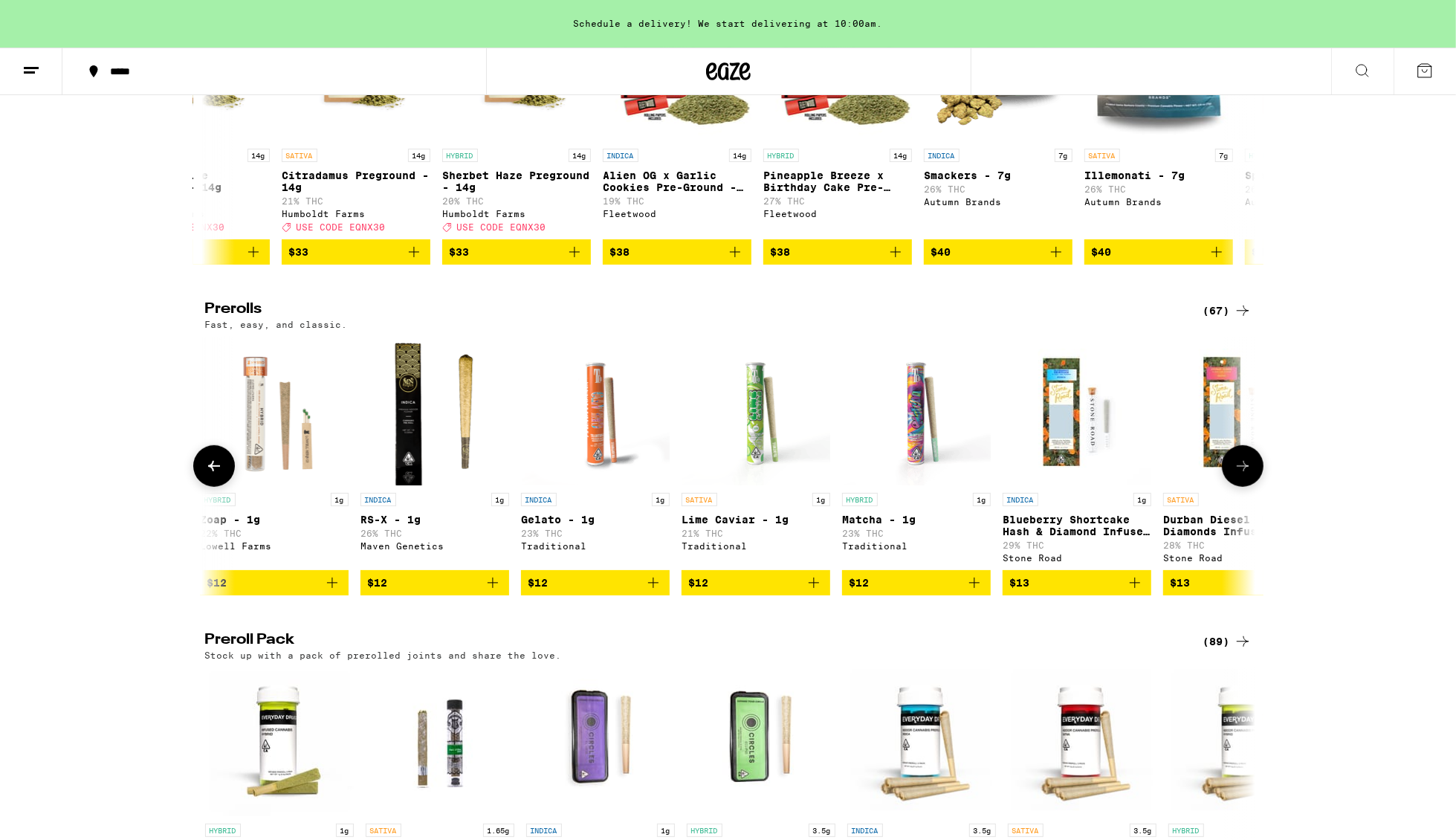
scroll to position [0, 3538]
click at [1242, 486] on button at bounding box center [1243, 466] width 42 height 42
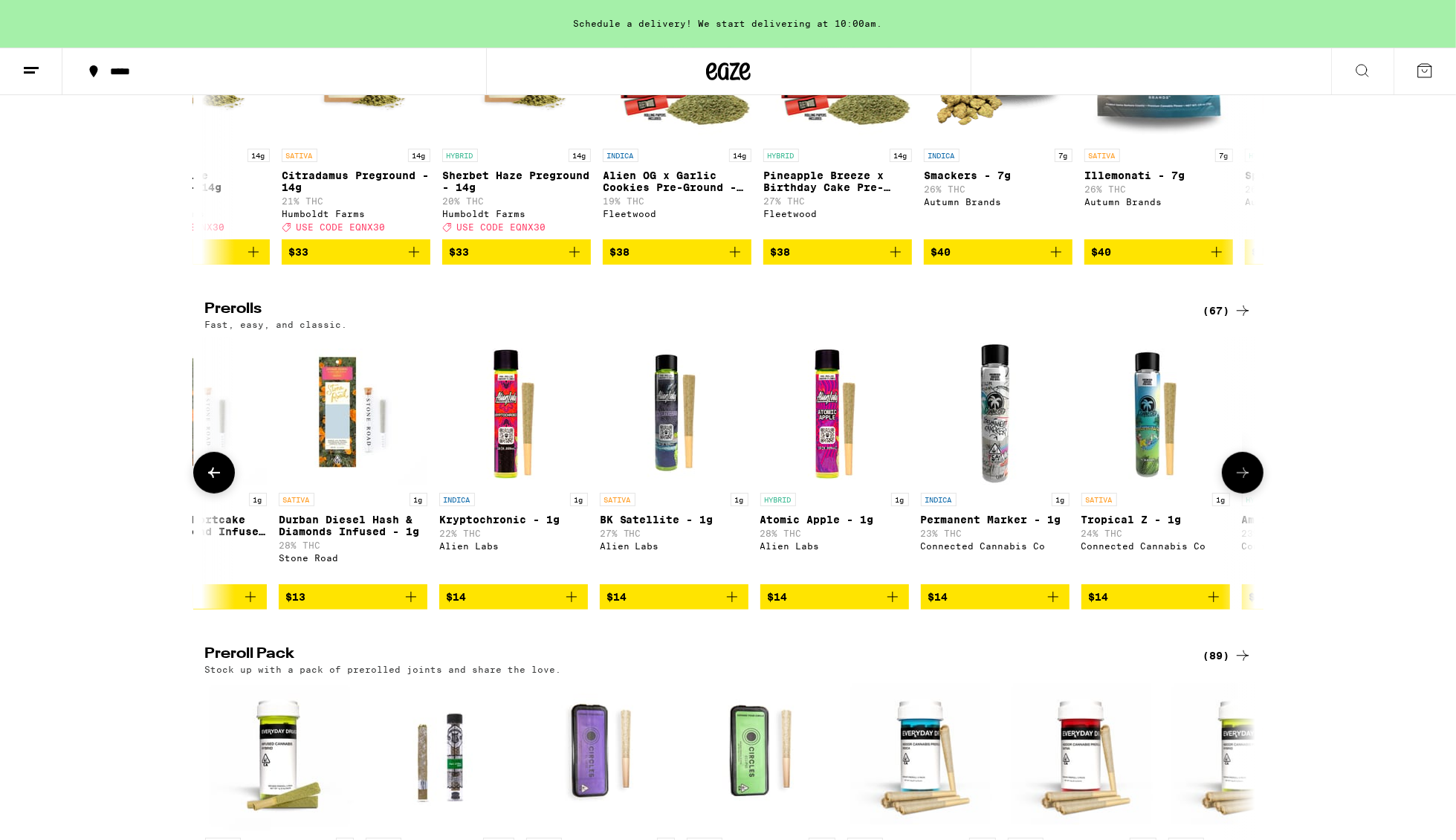
scroll to position [0, 4423]
click at [1242, 486] on button at bounding box center [1243, 472] width 42 height 42
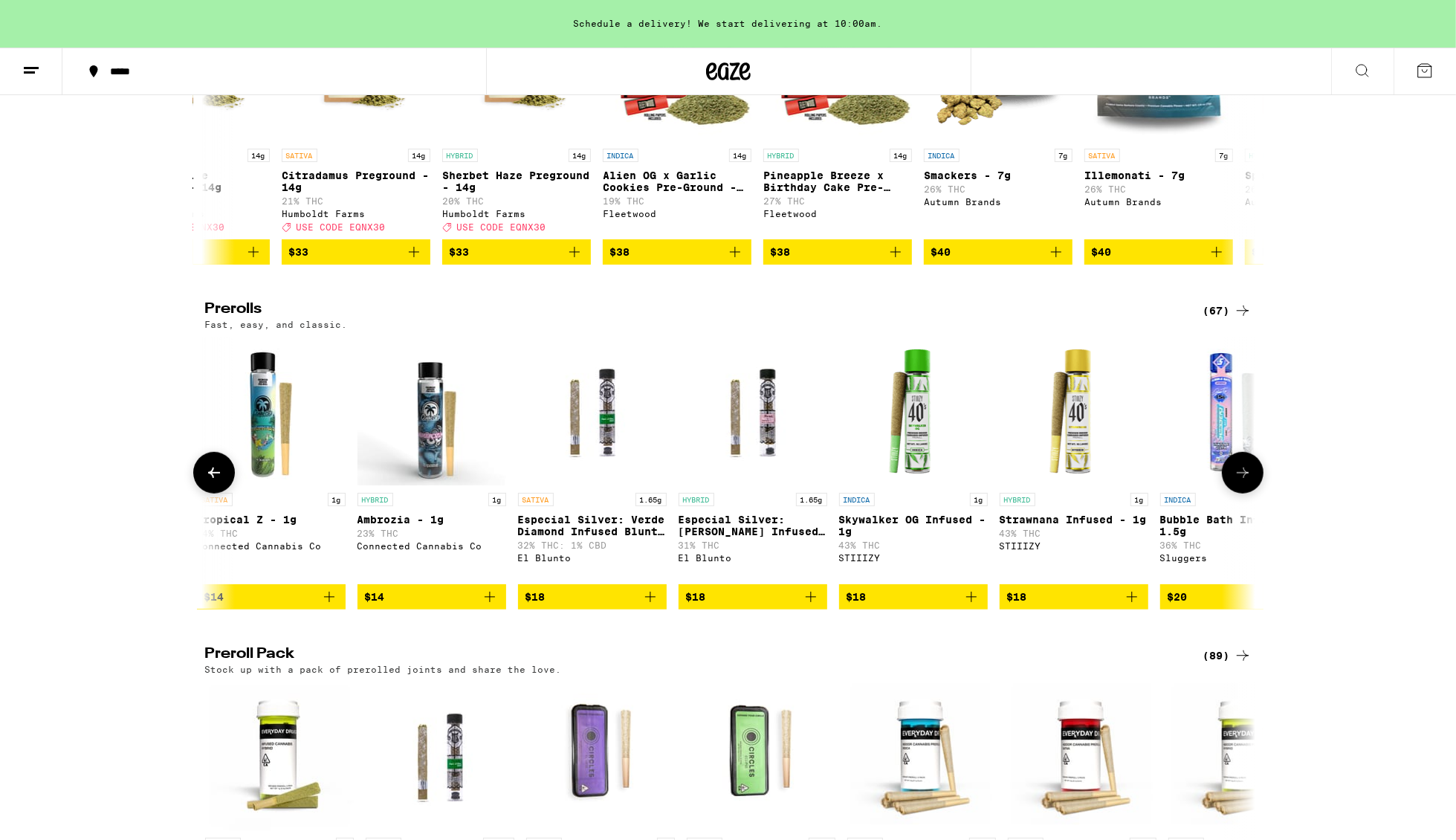
scroll to position [0, 5308]
